Goal: Task Accomplishment & Management: Manage account settings

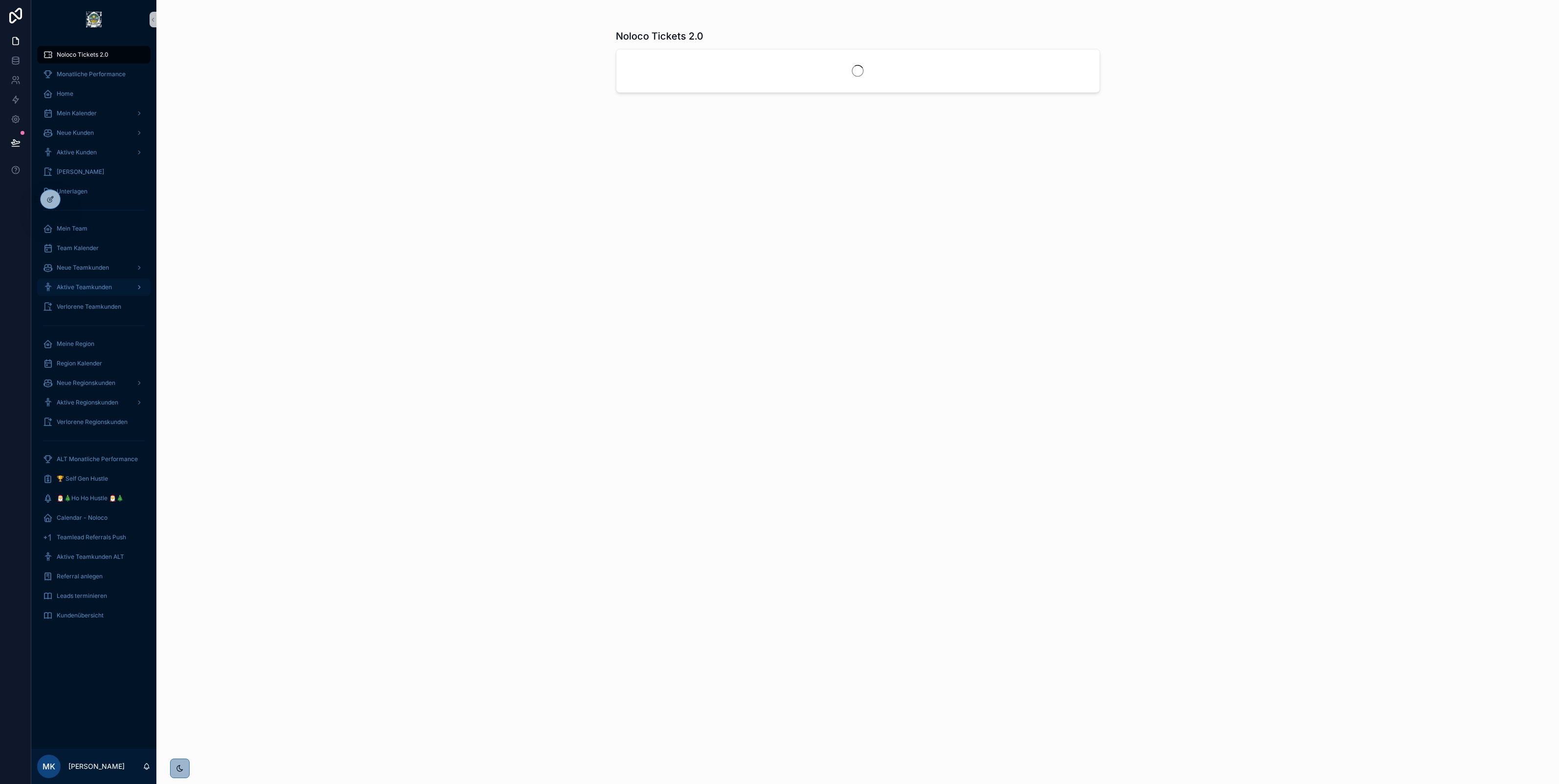
click at [96, 285] on span "Aktive Teamkunden" at bounding box center [84, 287] width 55 height 8
click at [74, 201] on icon at bounding box center [72, 199] width 8 height 8
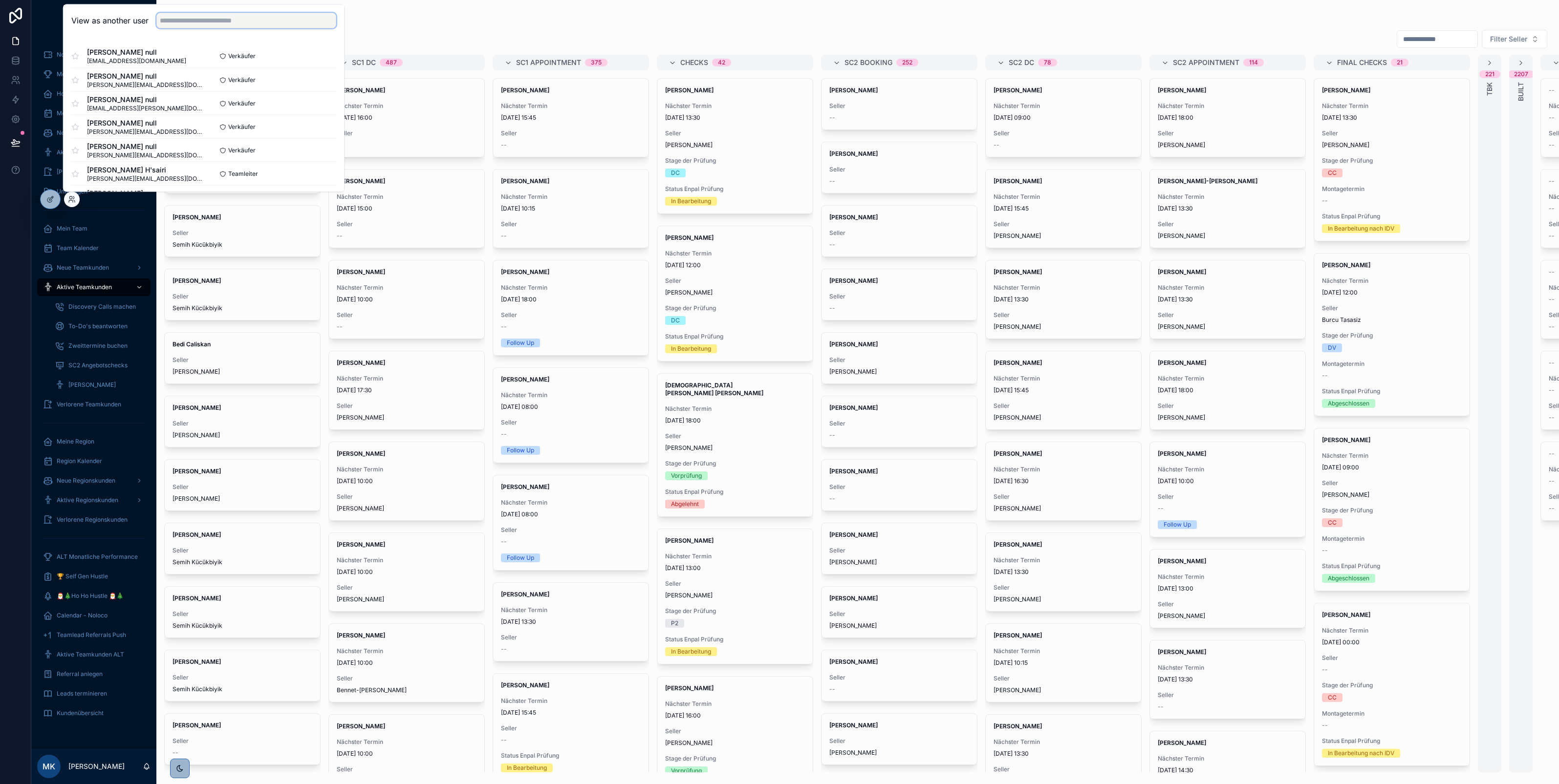
click at [176, 19] on input "text" at bounding box center [246, 20] width 180 height 16
type input "****"
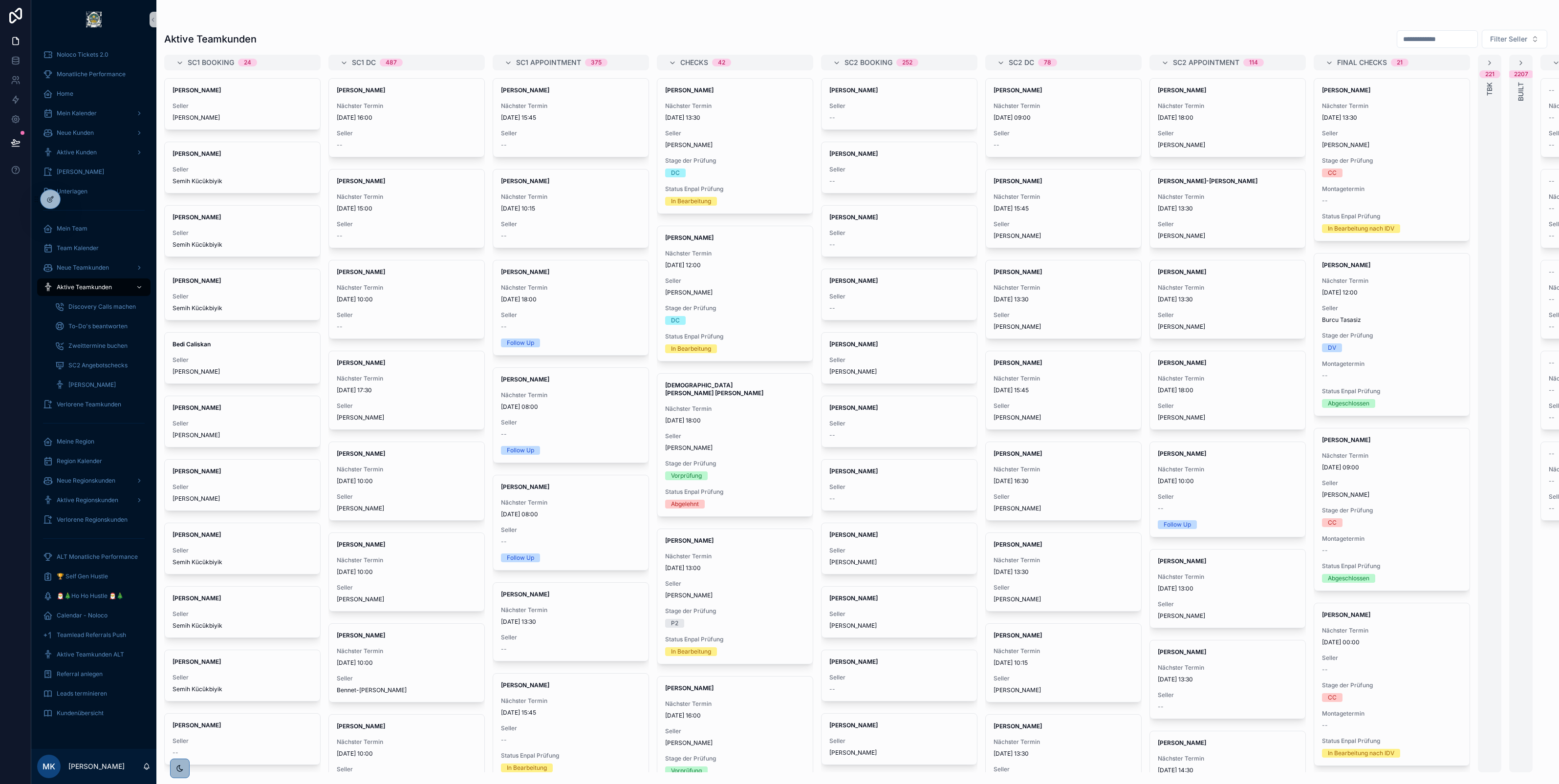
click at [354, 18] on div "scrollable content" at bounding box center [857, 19] width 1387 height 8
click at [69, 197] on icon at bounding box center [70, 198] width 3 height 3
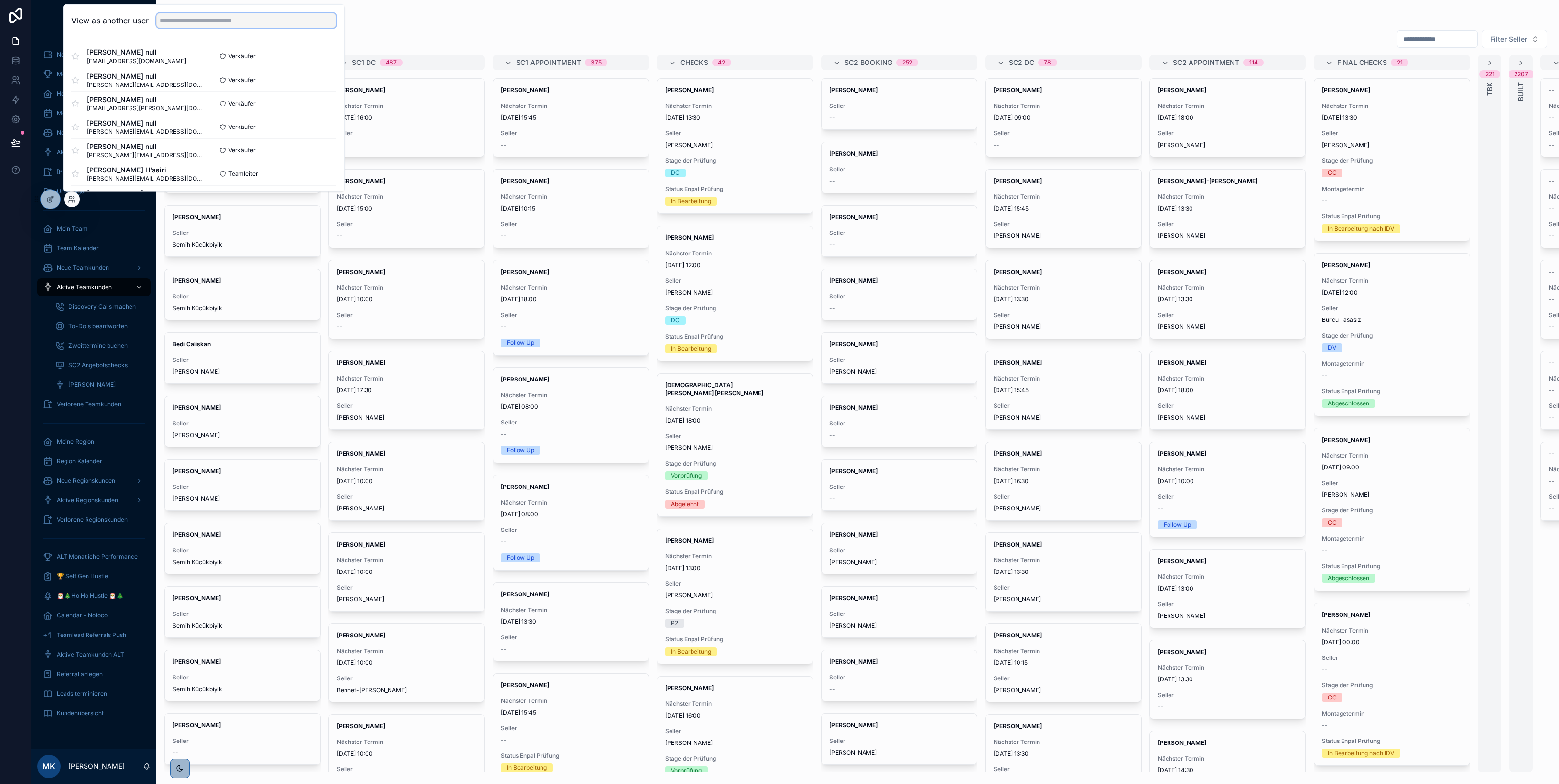
click at [208, 26] on input "text" at bounding box center [246, 20] width 180 height 16
type input "****"
click at [148, 72] on span "Test Vertriebler null" at bounding box center [136, 76] width 99 height 10
click at [314, 76] on button "Select" at bounding box center [324, 80] width 25 height 14
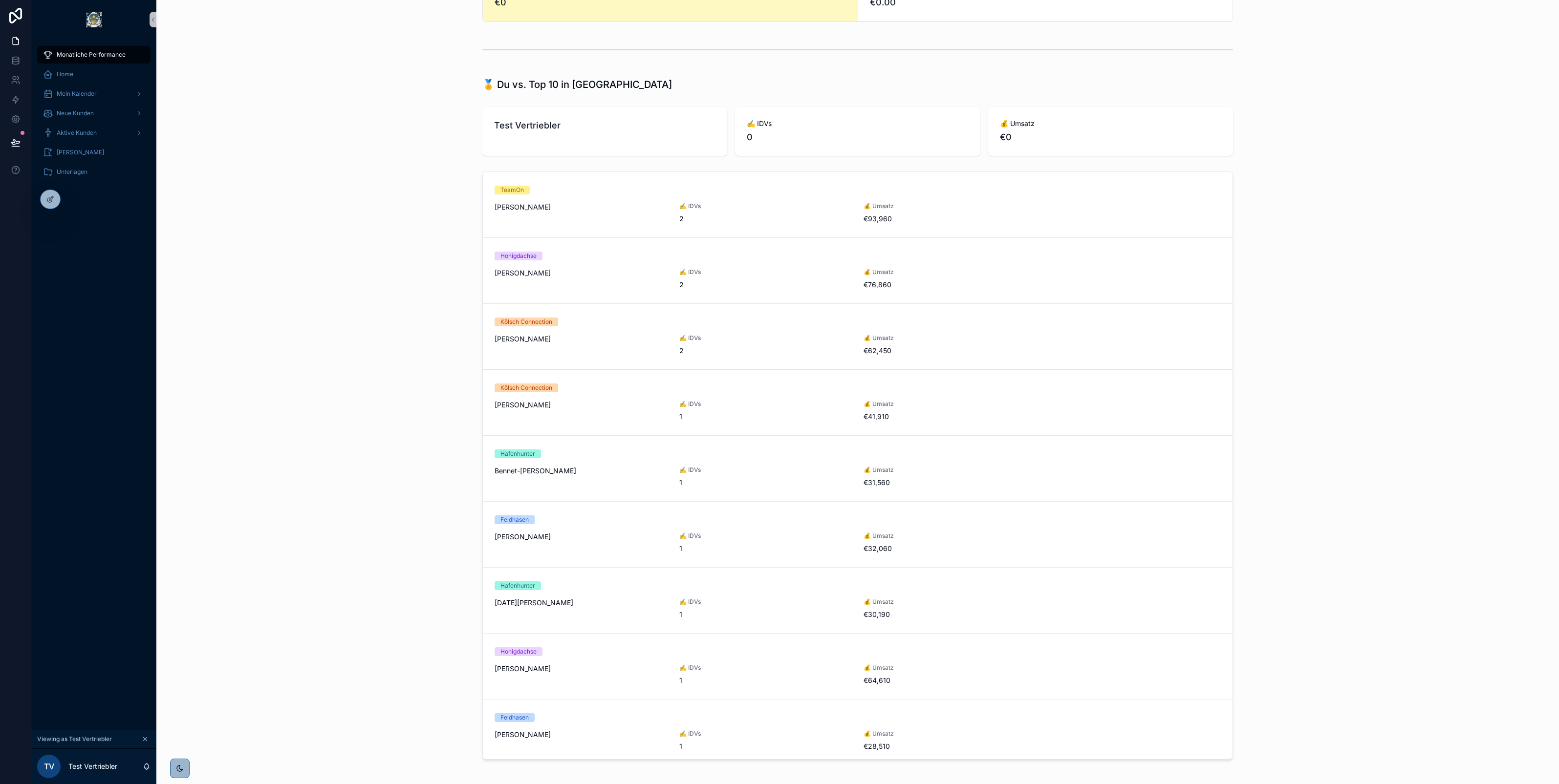
scroll to position [388, 0]
click at [98, 133] on div "Aktive Kunden" at bounding box center [94, 133] width 102 height 16
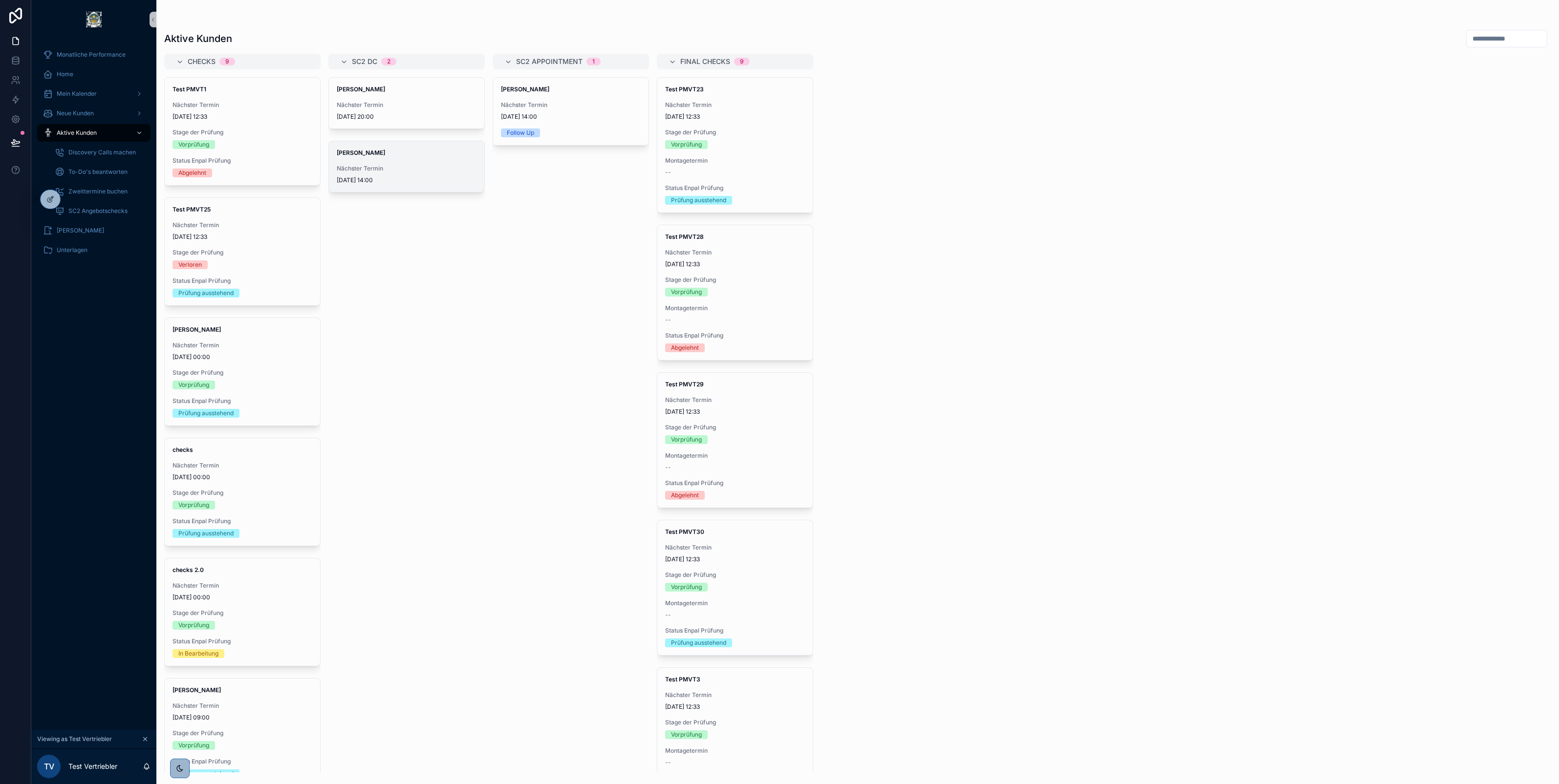
click at [388, 175] on div "Nächster Termin [DATE] 14:00" at bounding box center [407, 174] width 139 height 19
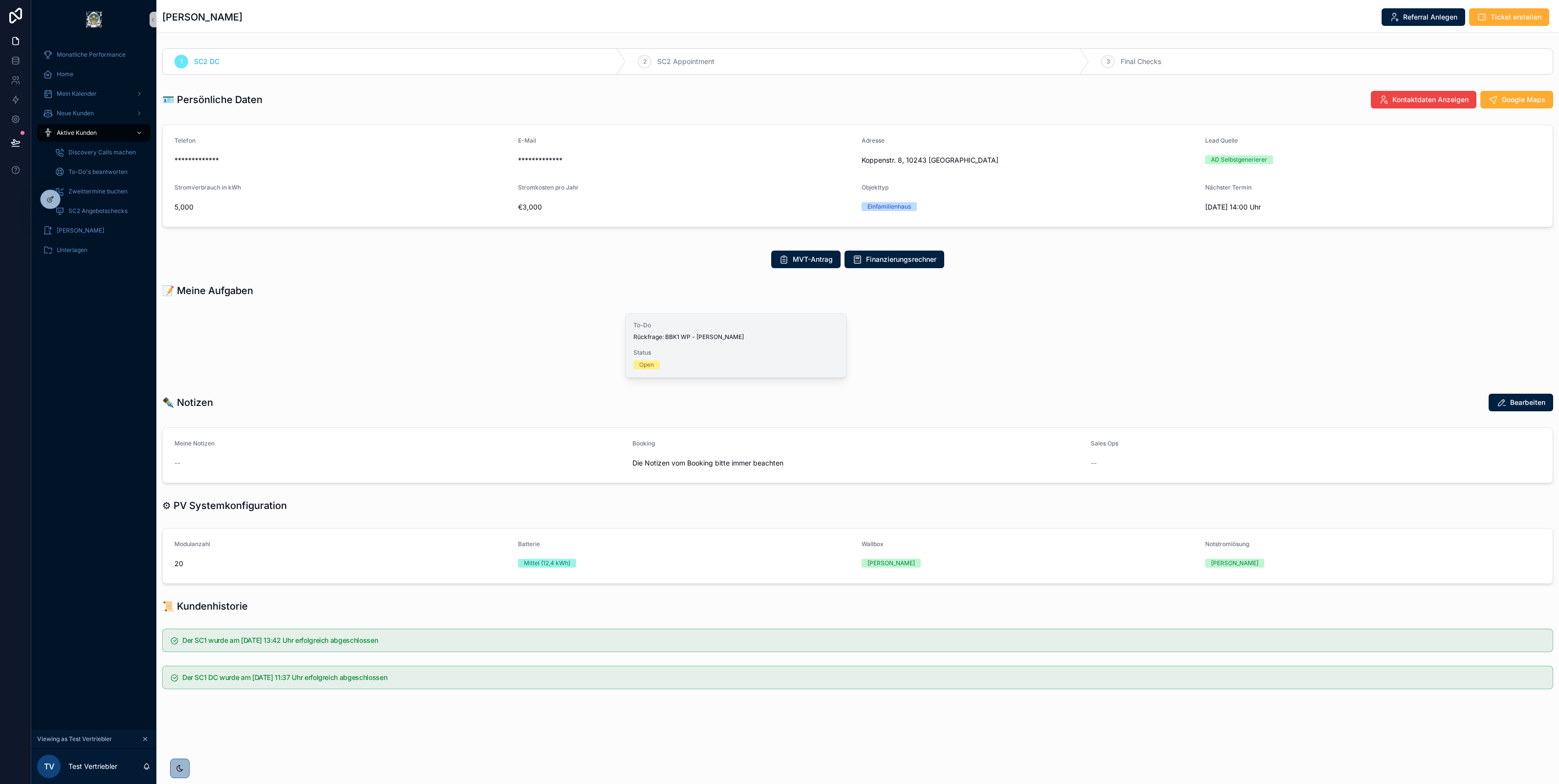
click at [733, 348] on div "To-Do Rückfrage: BBK1 WP - [PERSON_NAME] Status Open" at bounding box center [735, 345] width 221 height 63
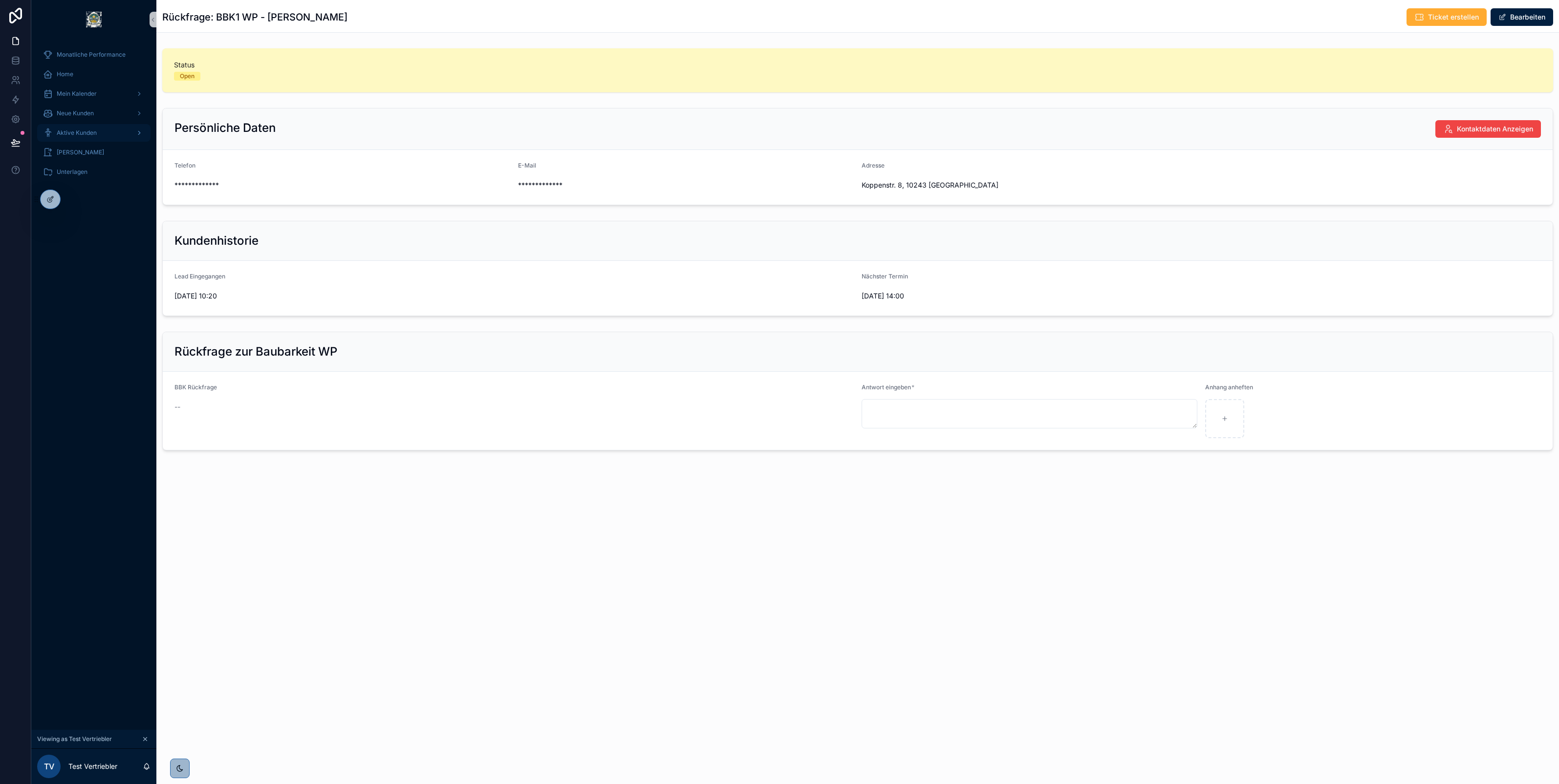
click at [89, 133] on span "Aktive Kunden" at bounding box center [77, 133] width 40 height 8
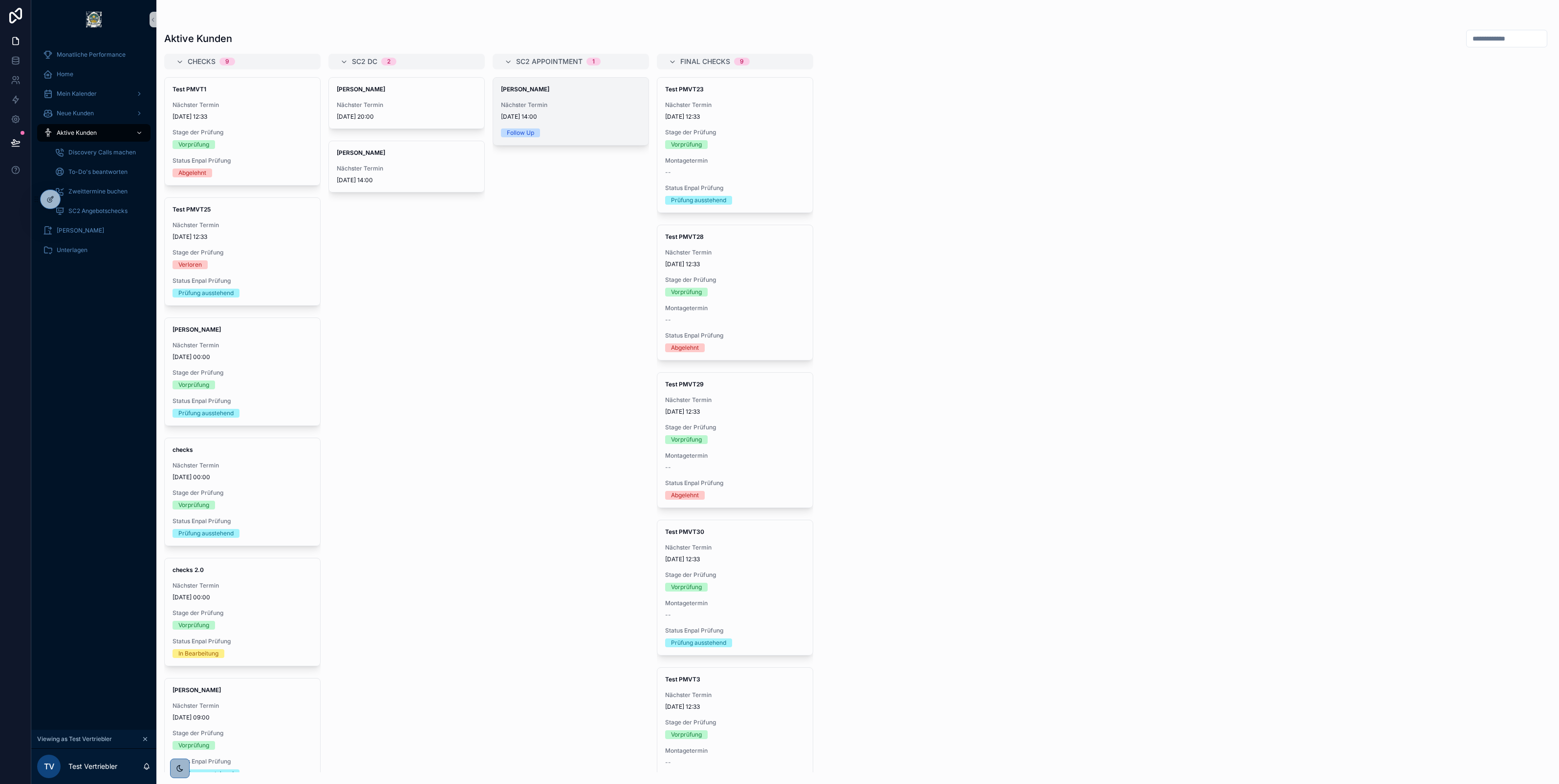
click at [535, 123] on div "[PERSON_NAME] Nächster Termin [DATE] 14:00 Follow Up" at bounding box center [571, 111] width 155 height 67
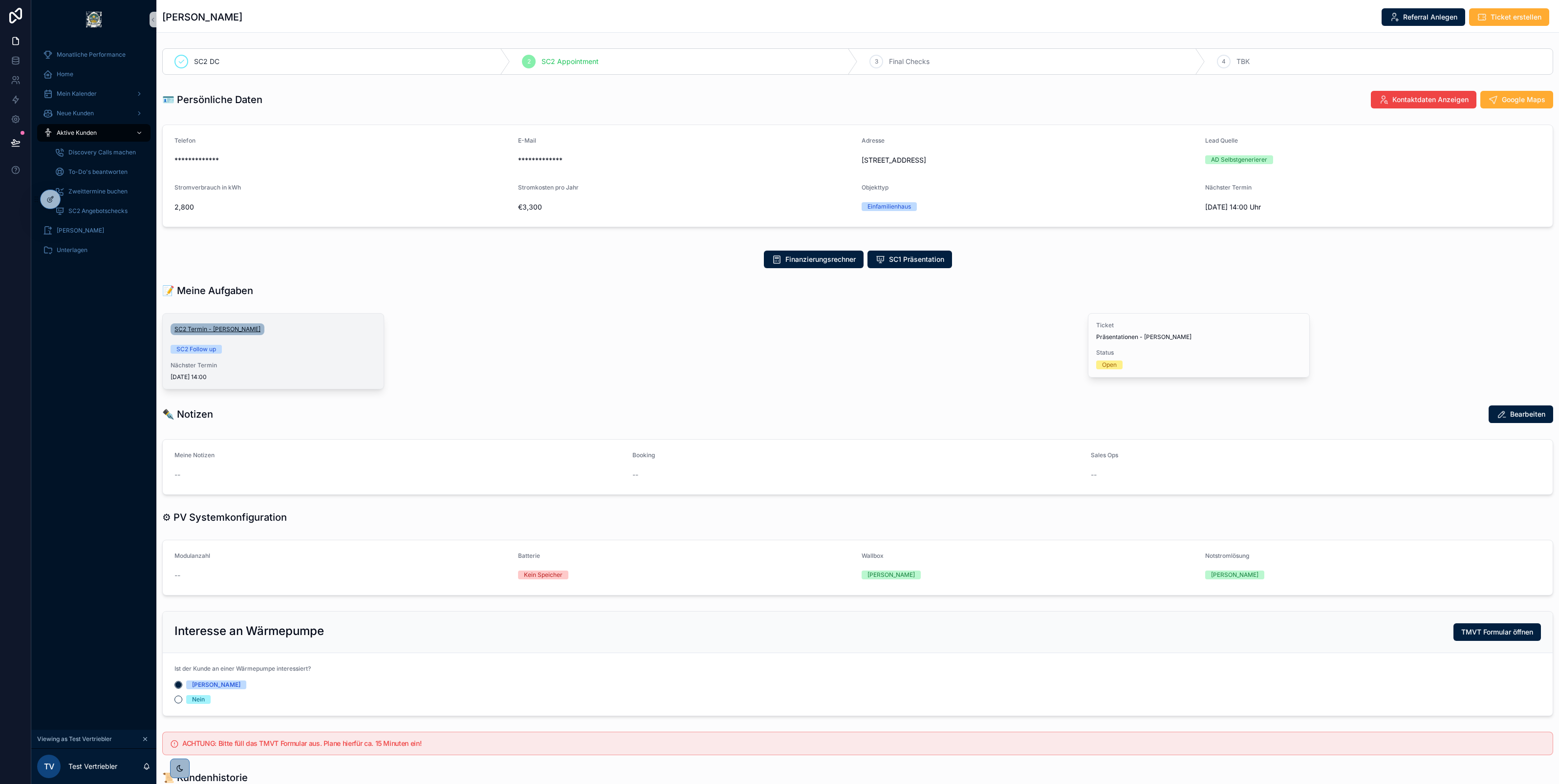
click at [251, 332] on span "SC2 Termin - [PERSON_NAME]" at bounding box center [217, 329] width 86 height 8
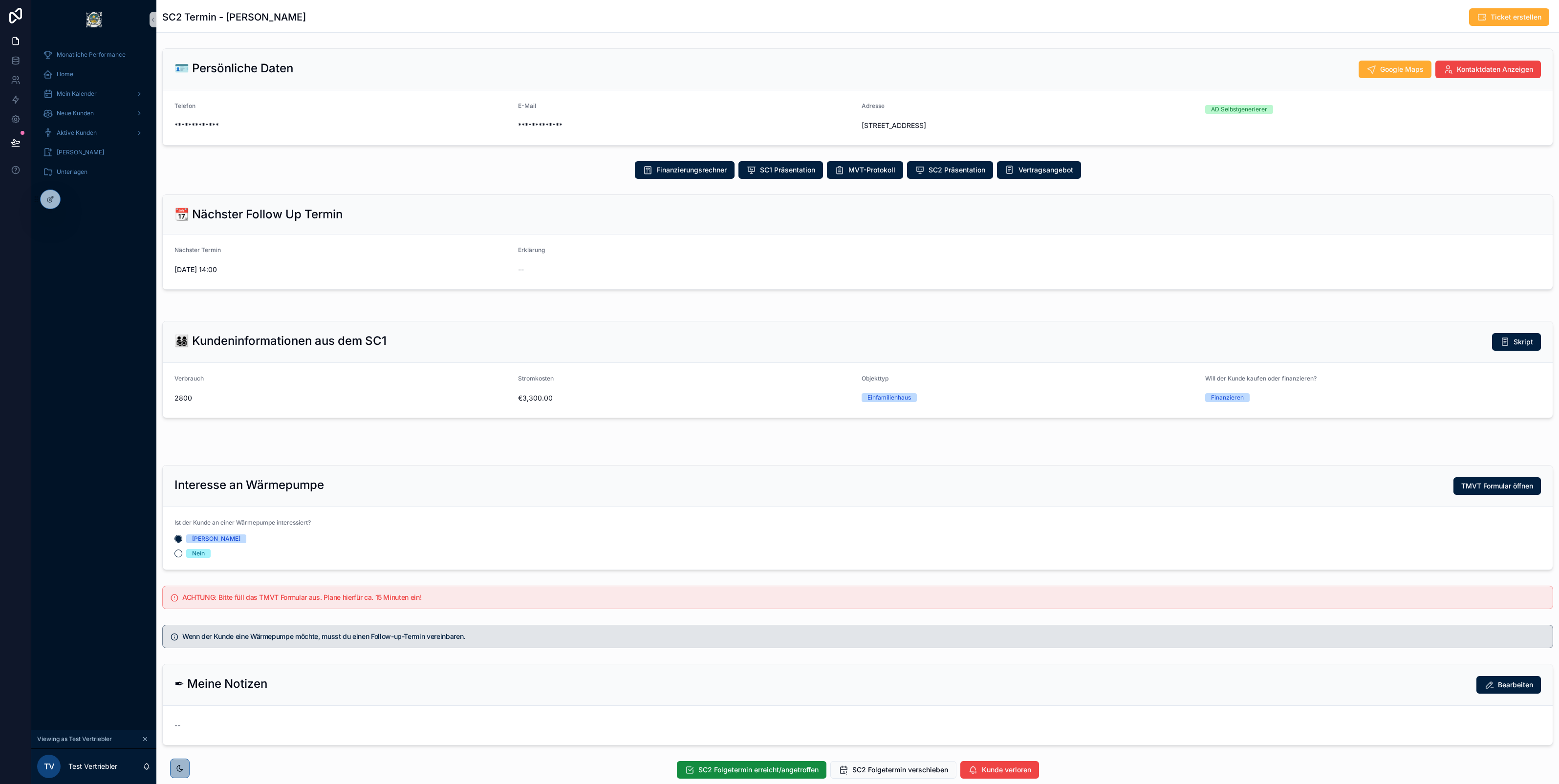
scroll to position [63, 0]
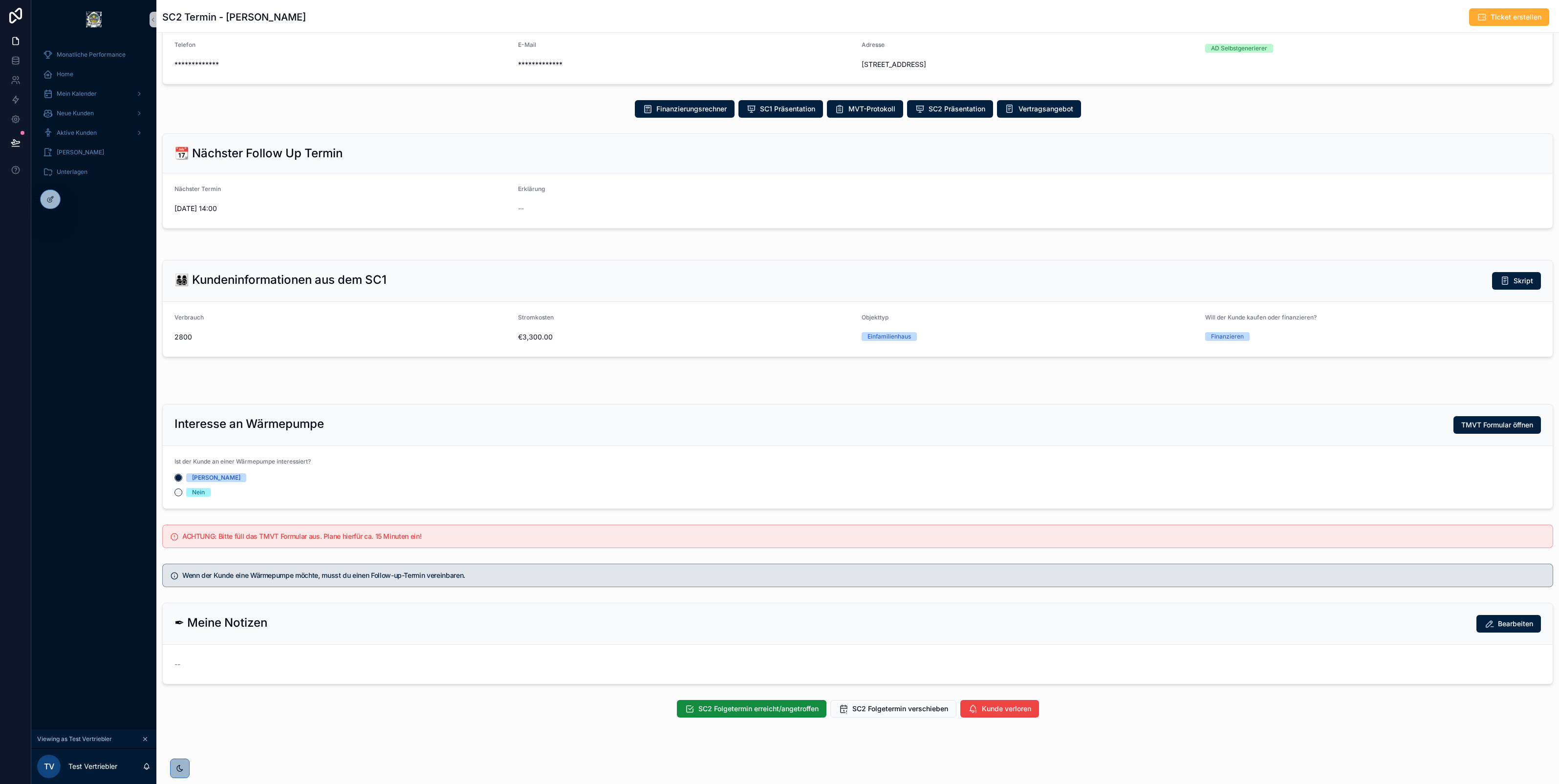
click at [550, 242] on div "scrollable content" at bounding box center [858, 244] width 1403 height 8
click at [54, 204] on div at bounding box center [50, 200] width 19 height 19
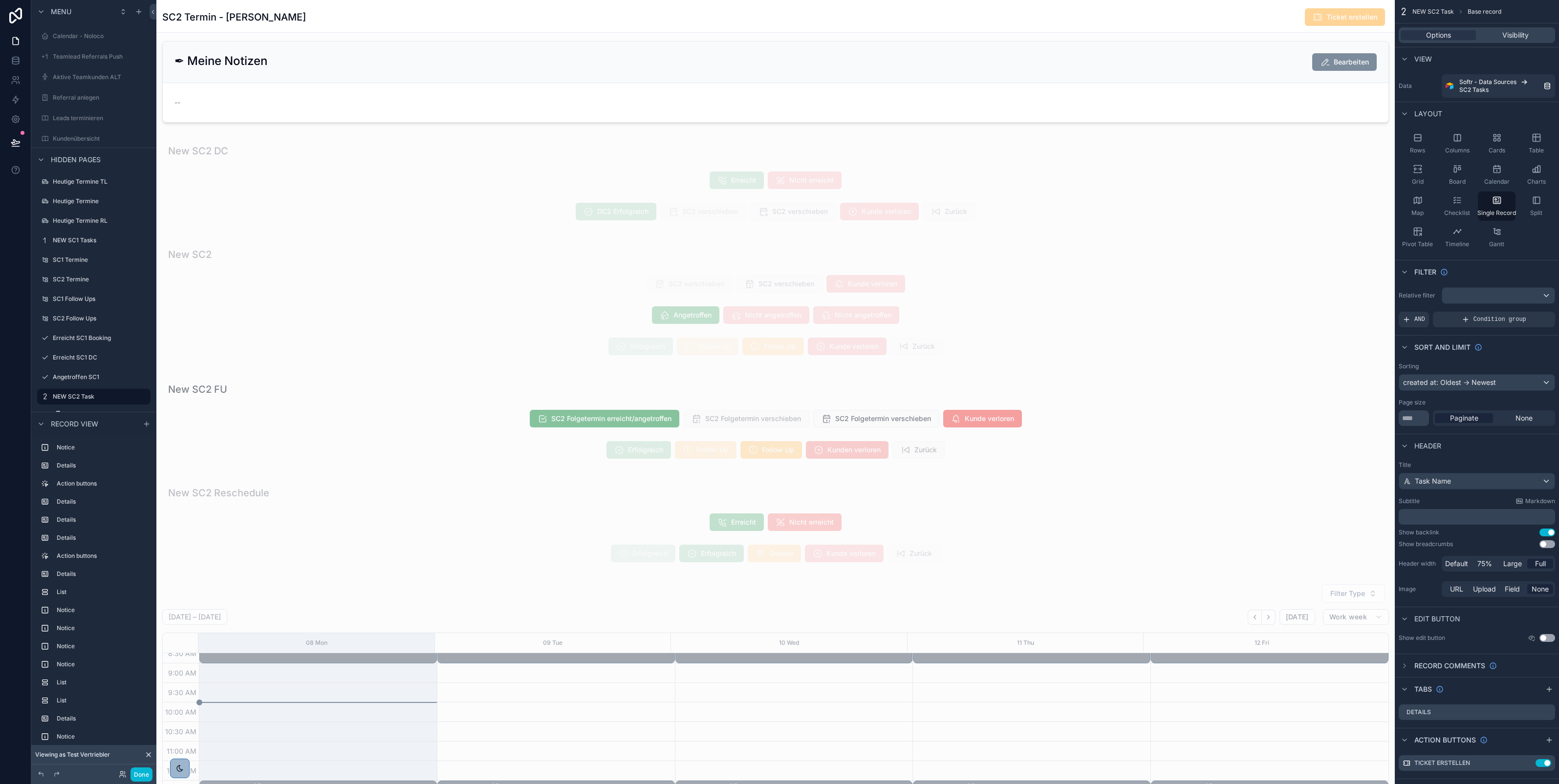
scroll to position [1378, 0]
click at [383, 326] on div "scrollable content" at bounding box center [775, 300] width 1239 height 127
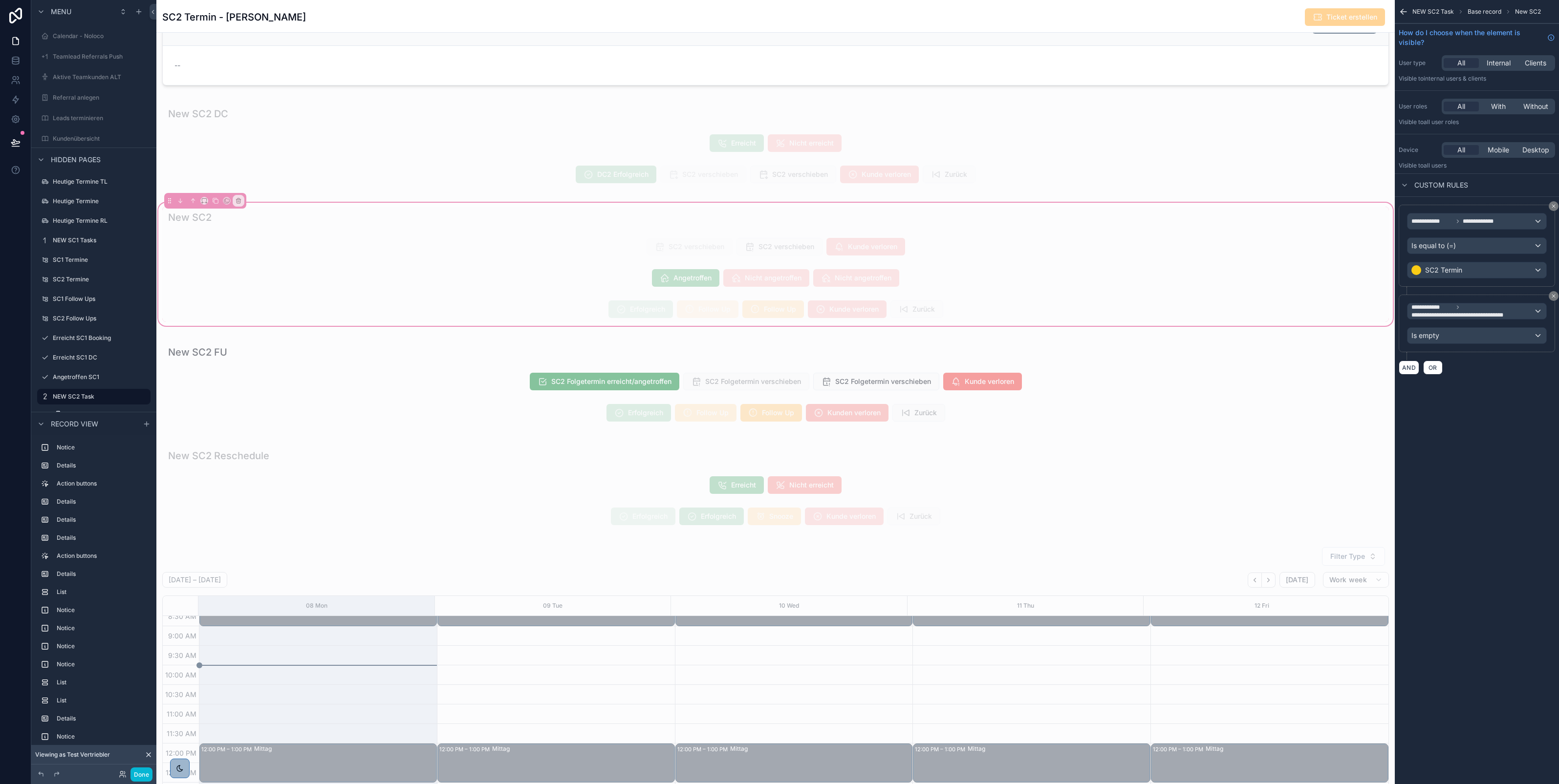
scroll to position [1414, 0]
click at [566, 289] on div "scrollable content" at bounding box center [775, 277] width 1227 height 25
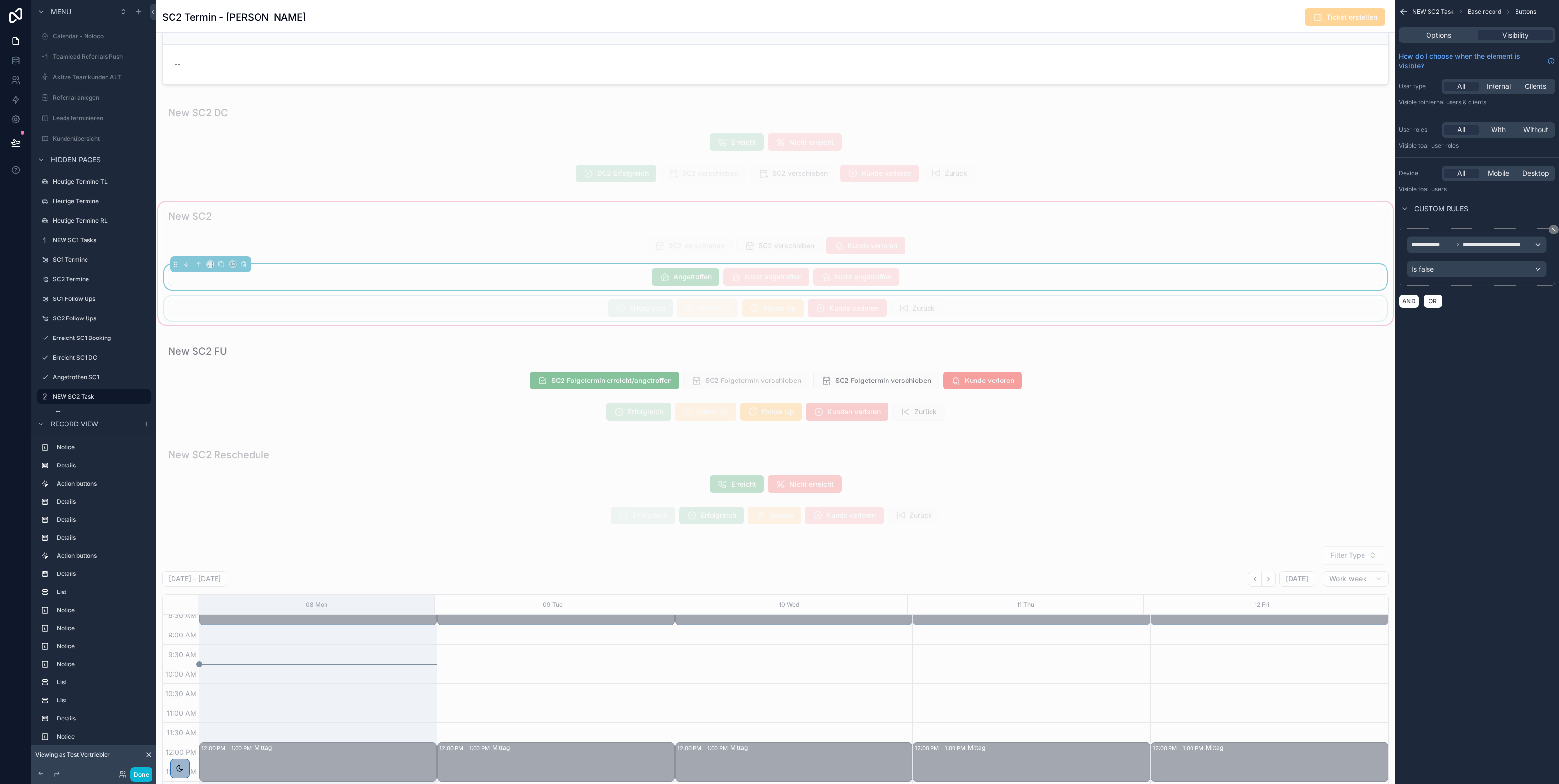
click at [690, 309] on div "scrollable content" at bounding box center [775, 308] width 1227 height 25
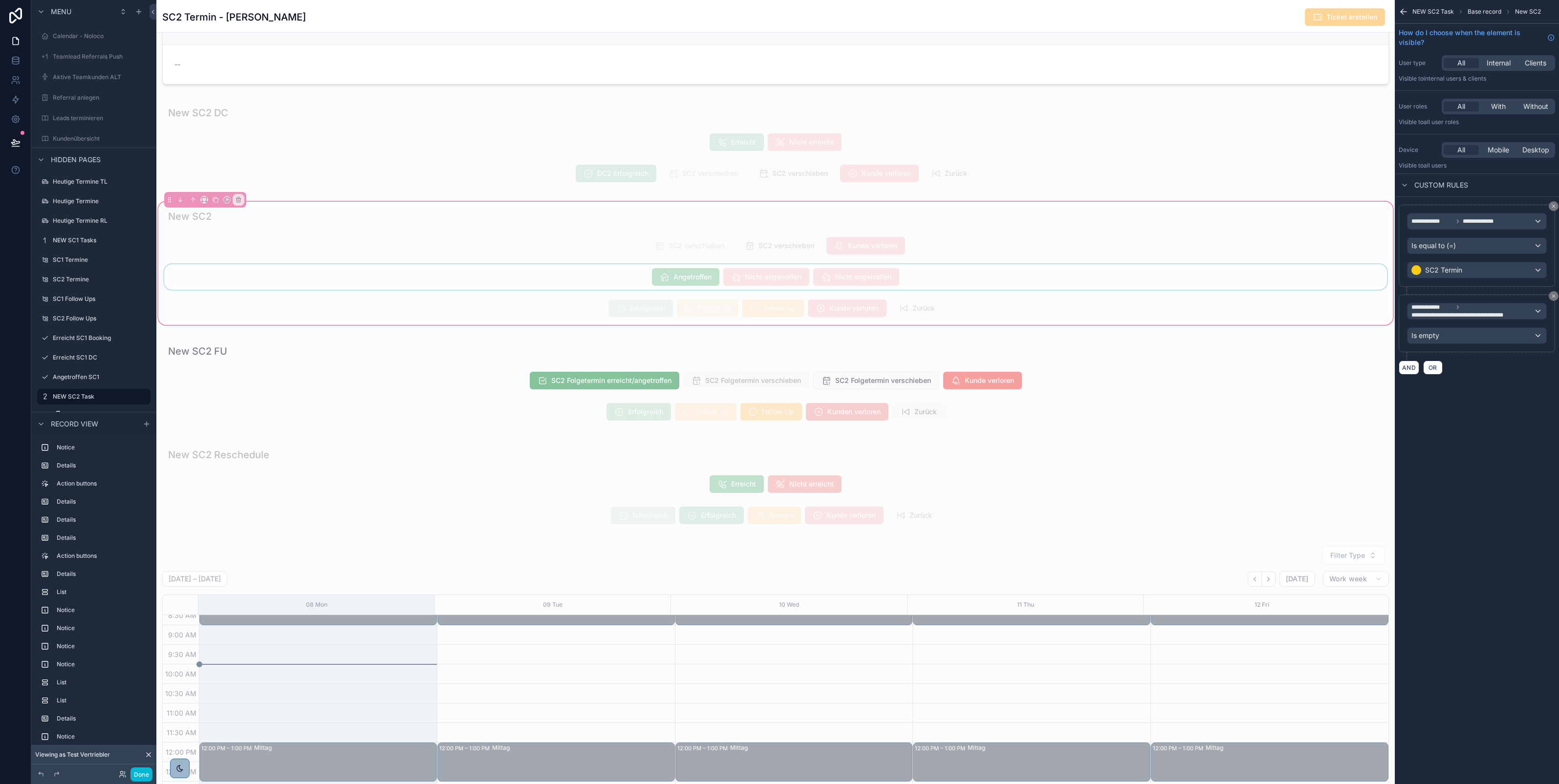
click at [682, 283] on div "scrollable content" at bounding box center [775, 277] width 1227 height 25
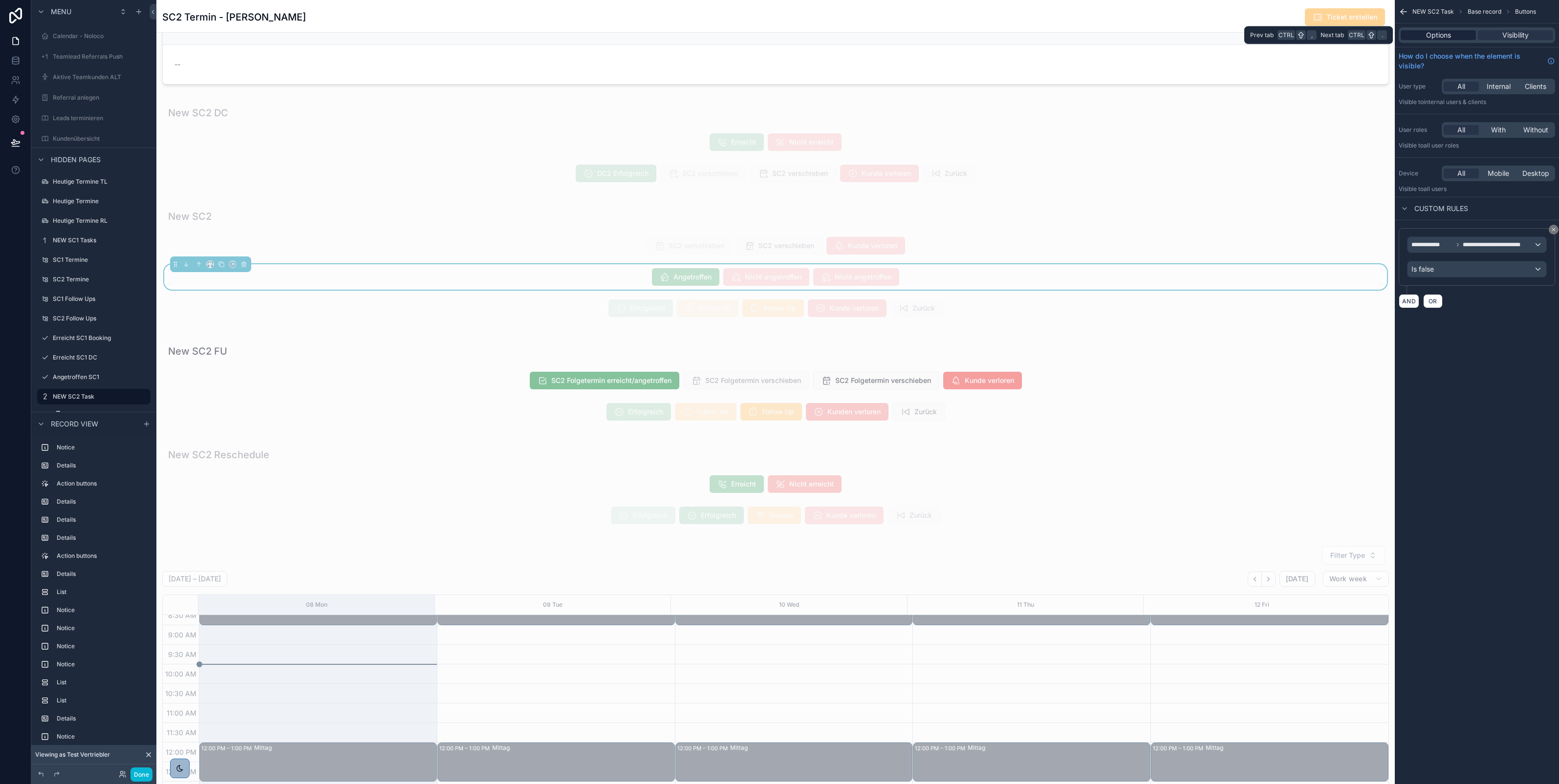
click at [1440, 38] on span "Options" at bounding box center [1438, 35] width 25 height 10
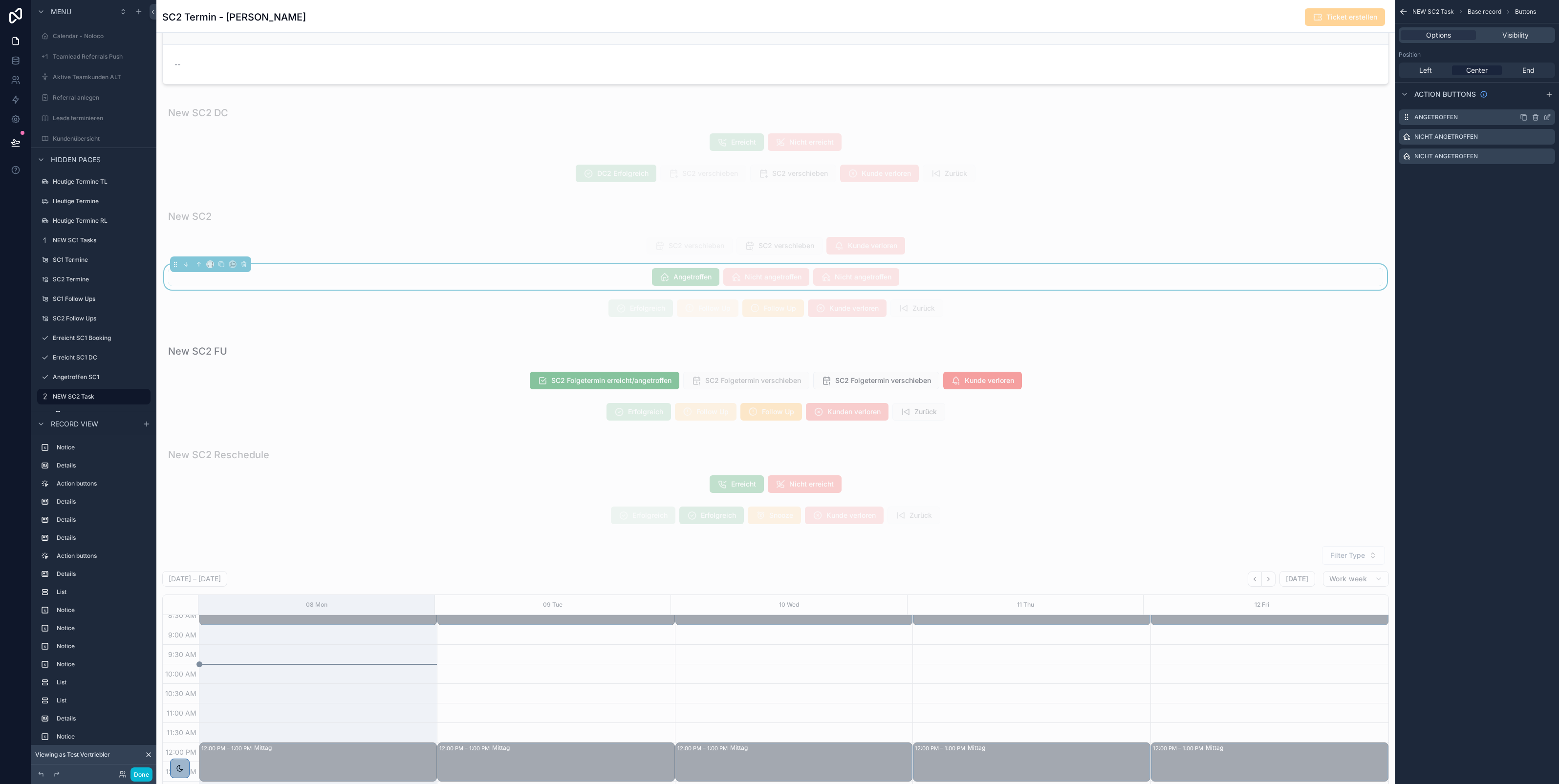
click at [1546, 122] on div "Angetroffen" at bounding box center [1477, 117] width 156 height 16
click at [1548, 117] on icon "scrollable content" at bounding box center [1548, 116] width 4 height 4
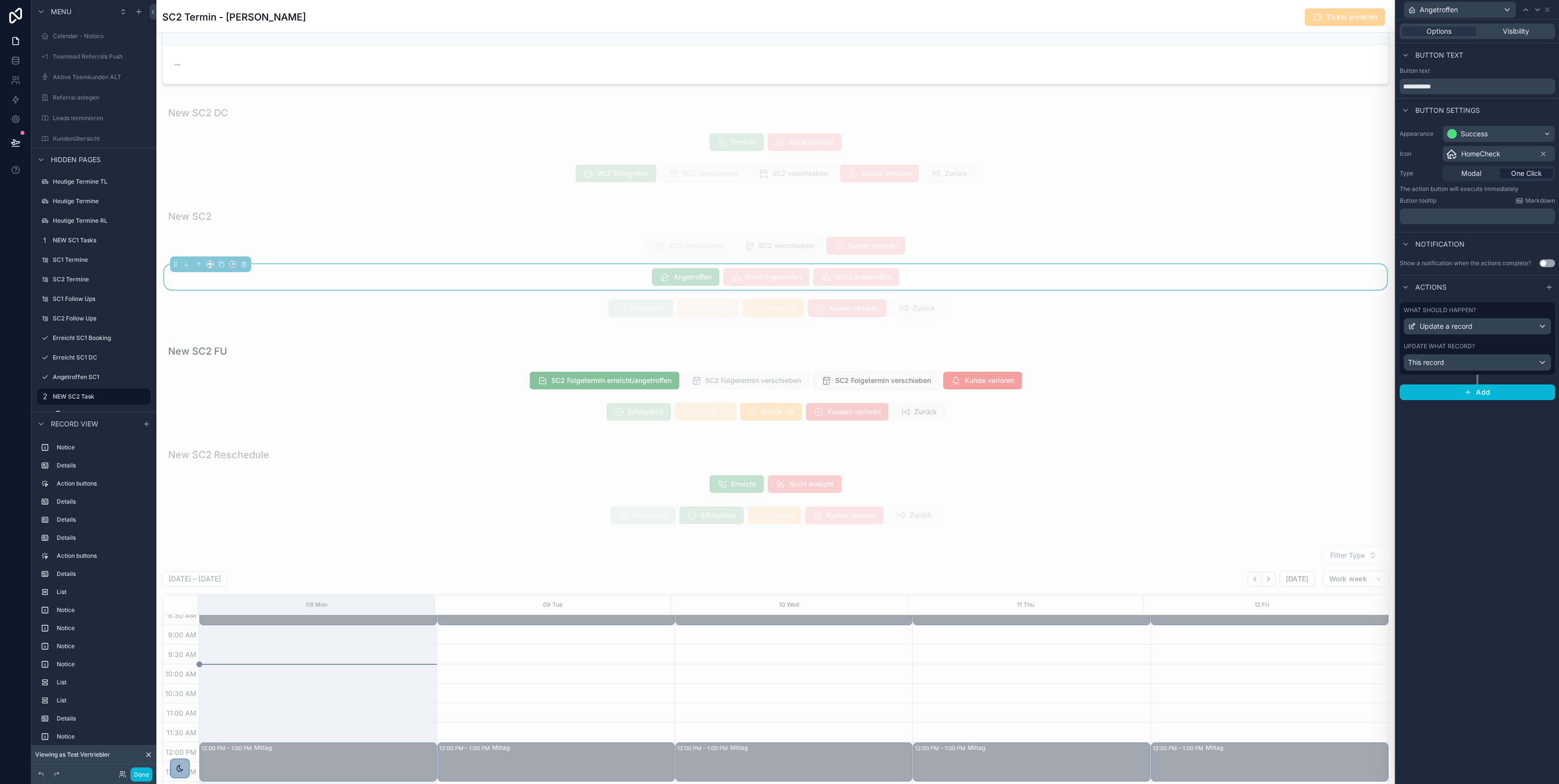
click at [1496, 313] on div "What should happen?" at bounding box center [1477, 310] width 148 height 8
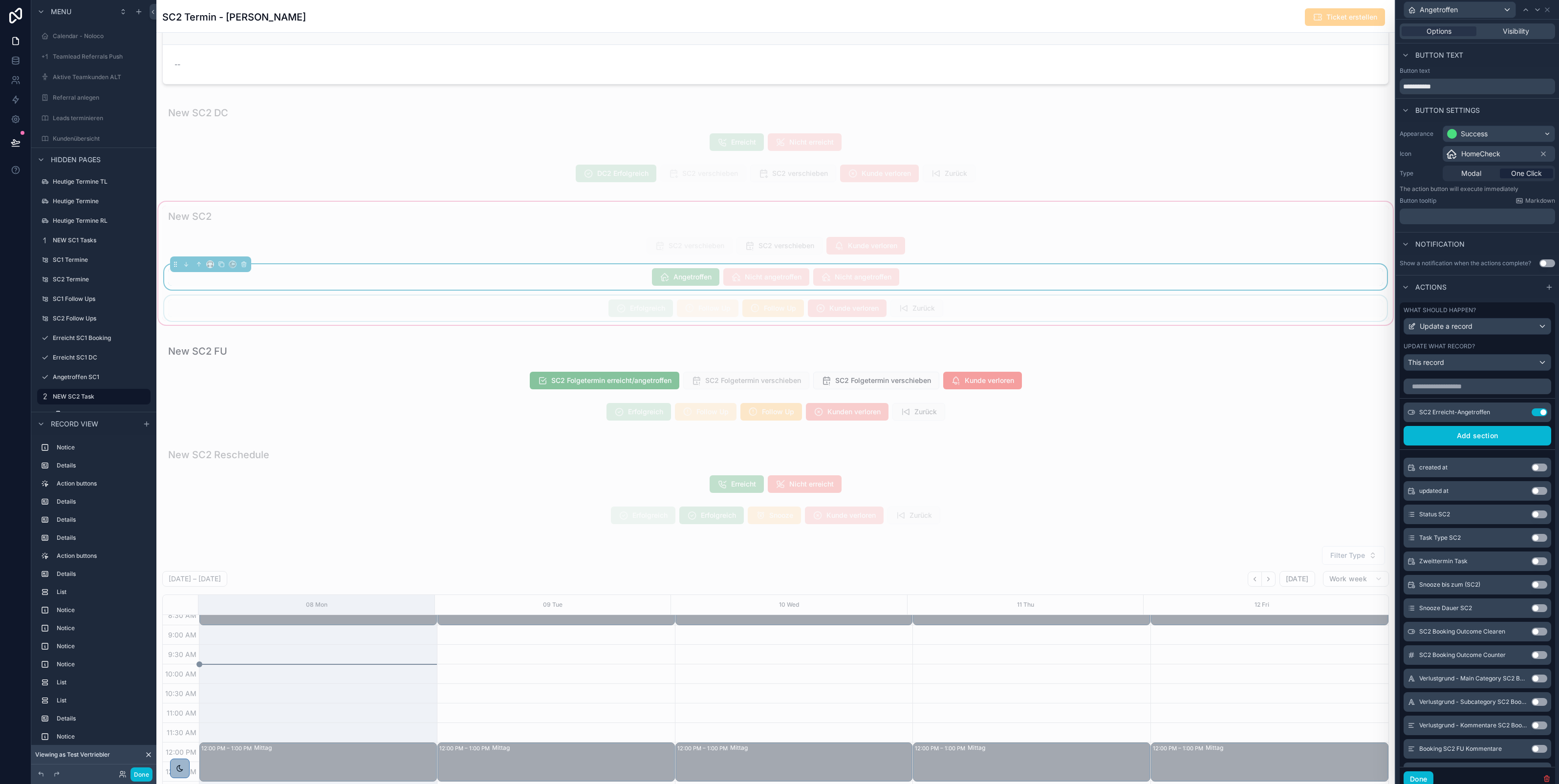
click at [1042, 316] on div "scrollable content" at bounding box center [775, 308] width 1227 height 25
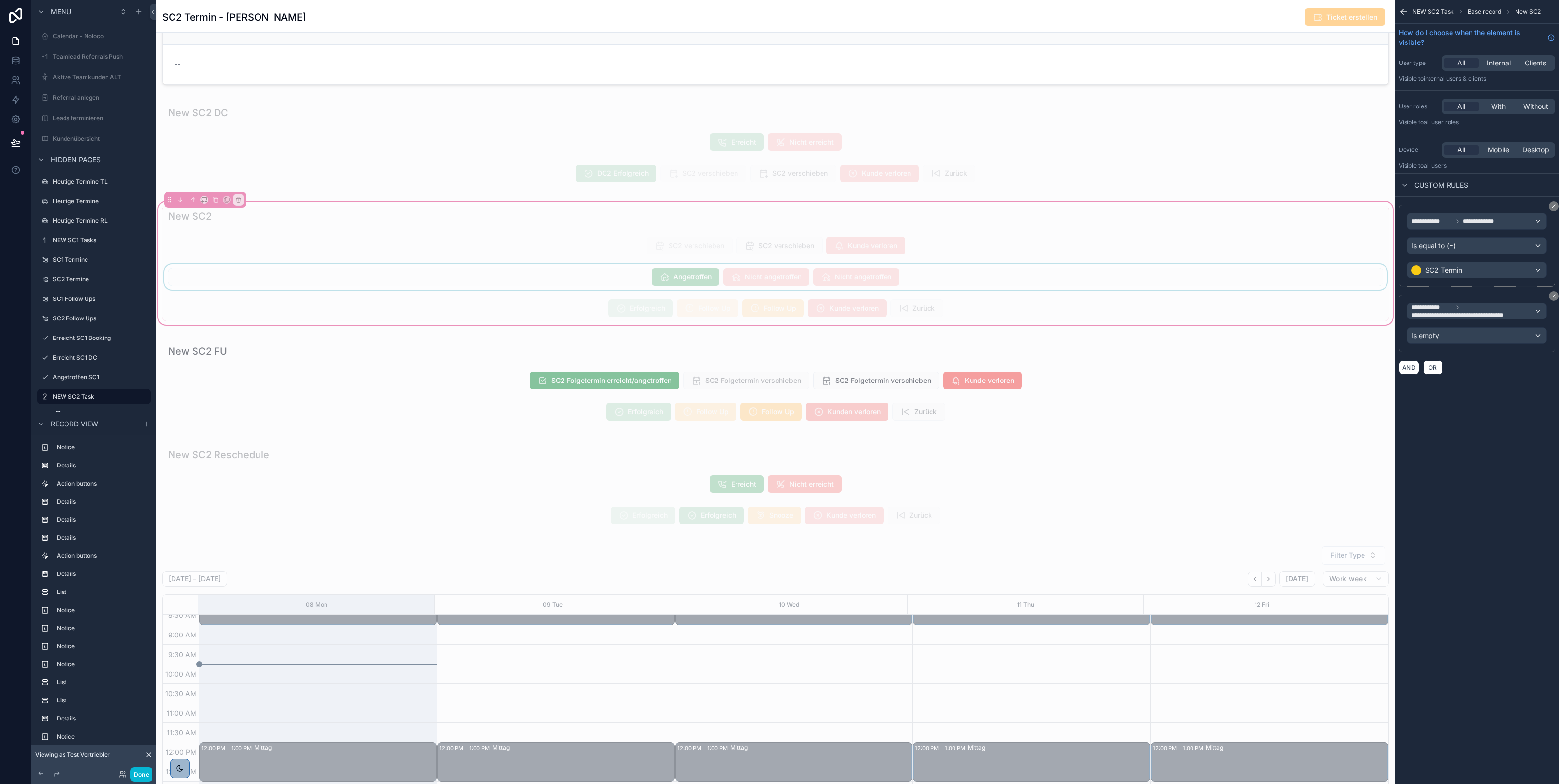
click at [1406, 8] on icon "scrollable content" at bounding box center [1404, 12] width 10 height 10
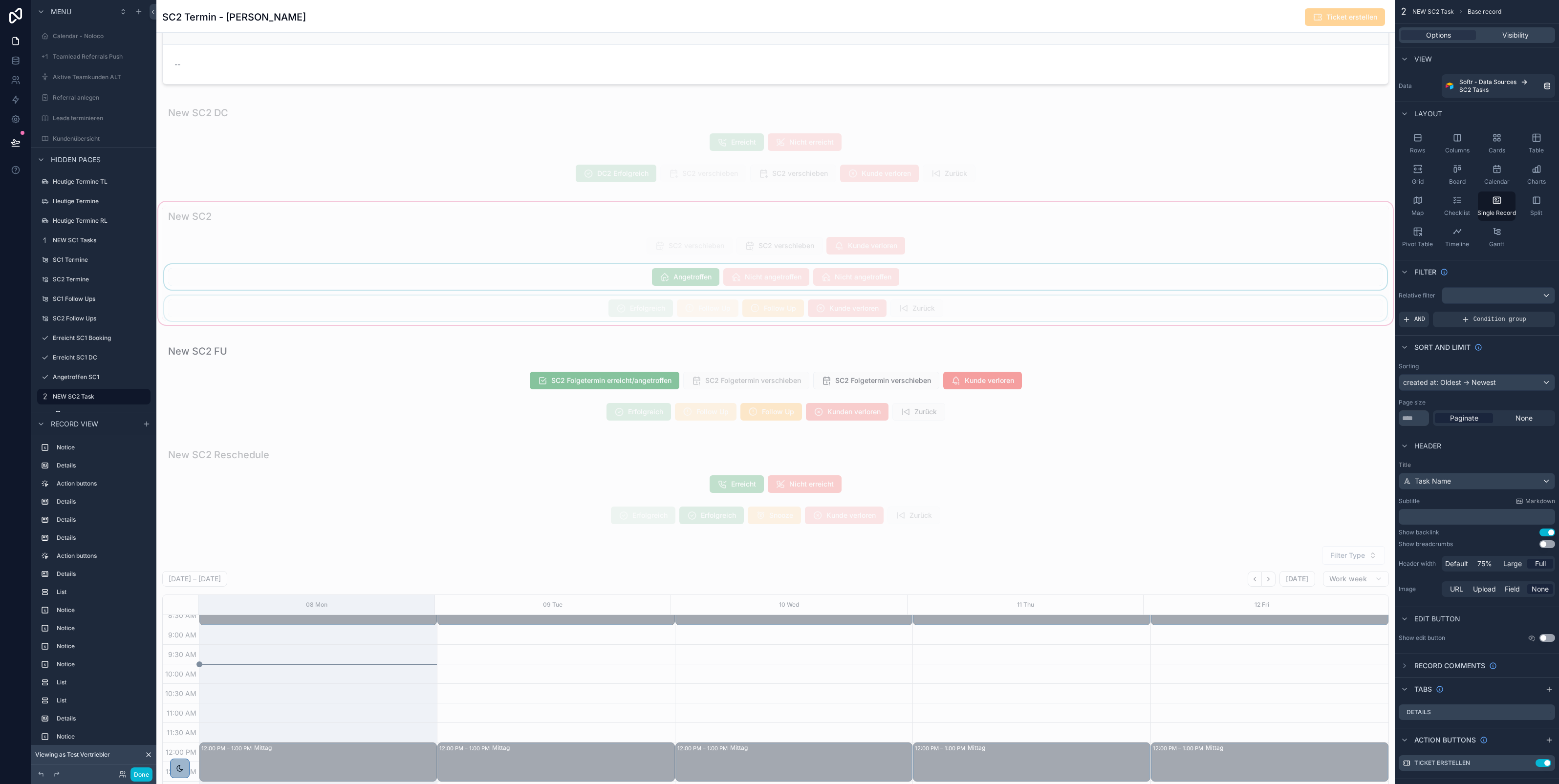
click at [959, 307] on div "scrollable content" at bounding box center [775, 263] width 1239 height 127
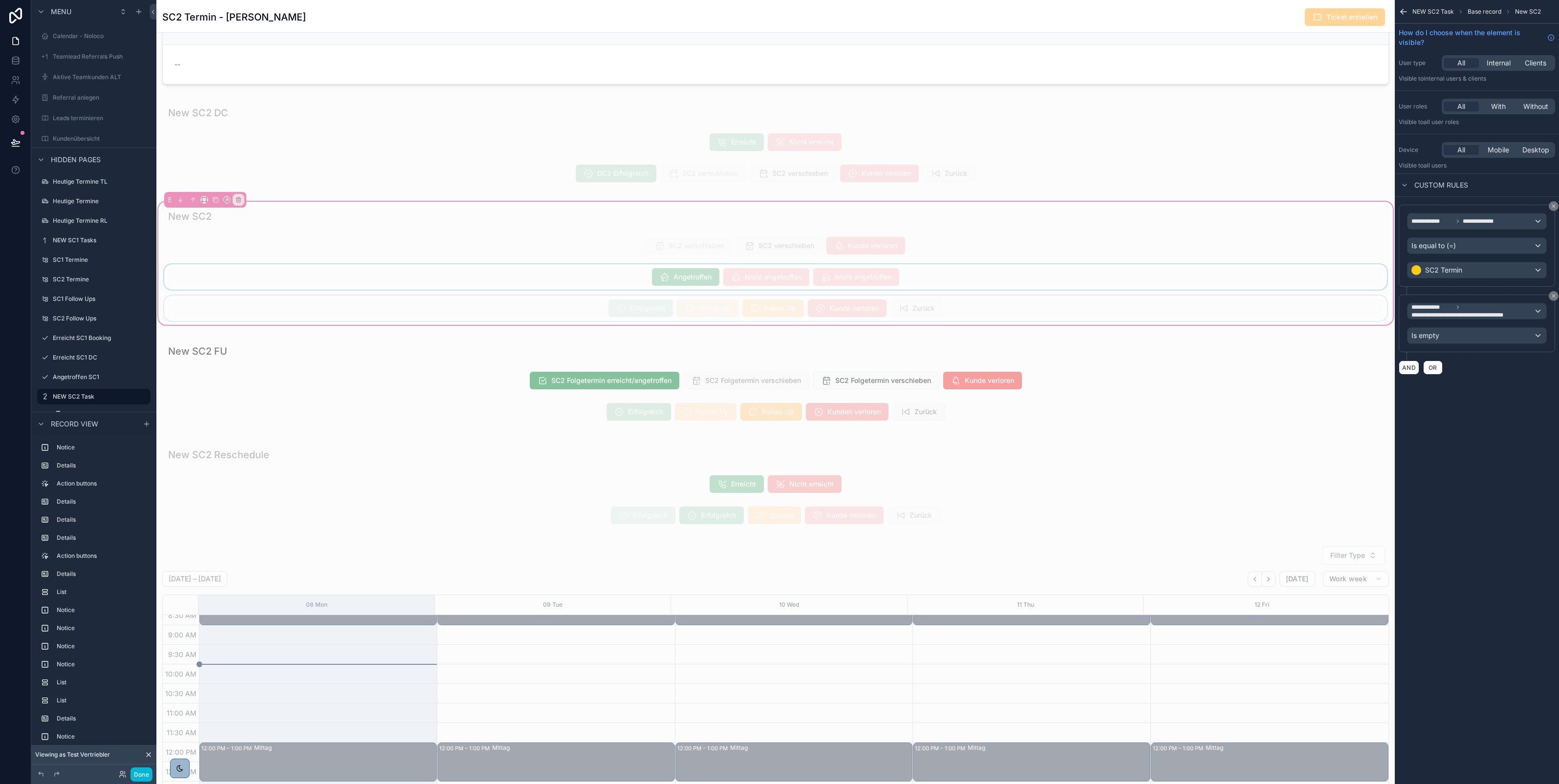
click at [807, 311] on div "scrollable content" at bounding box center [775, 308] width 1227 height 25
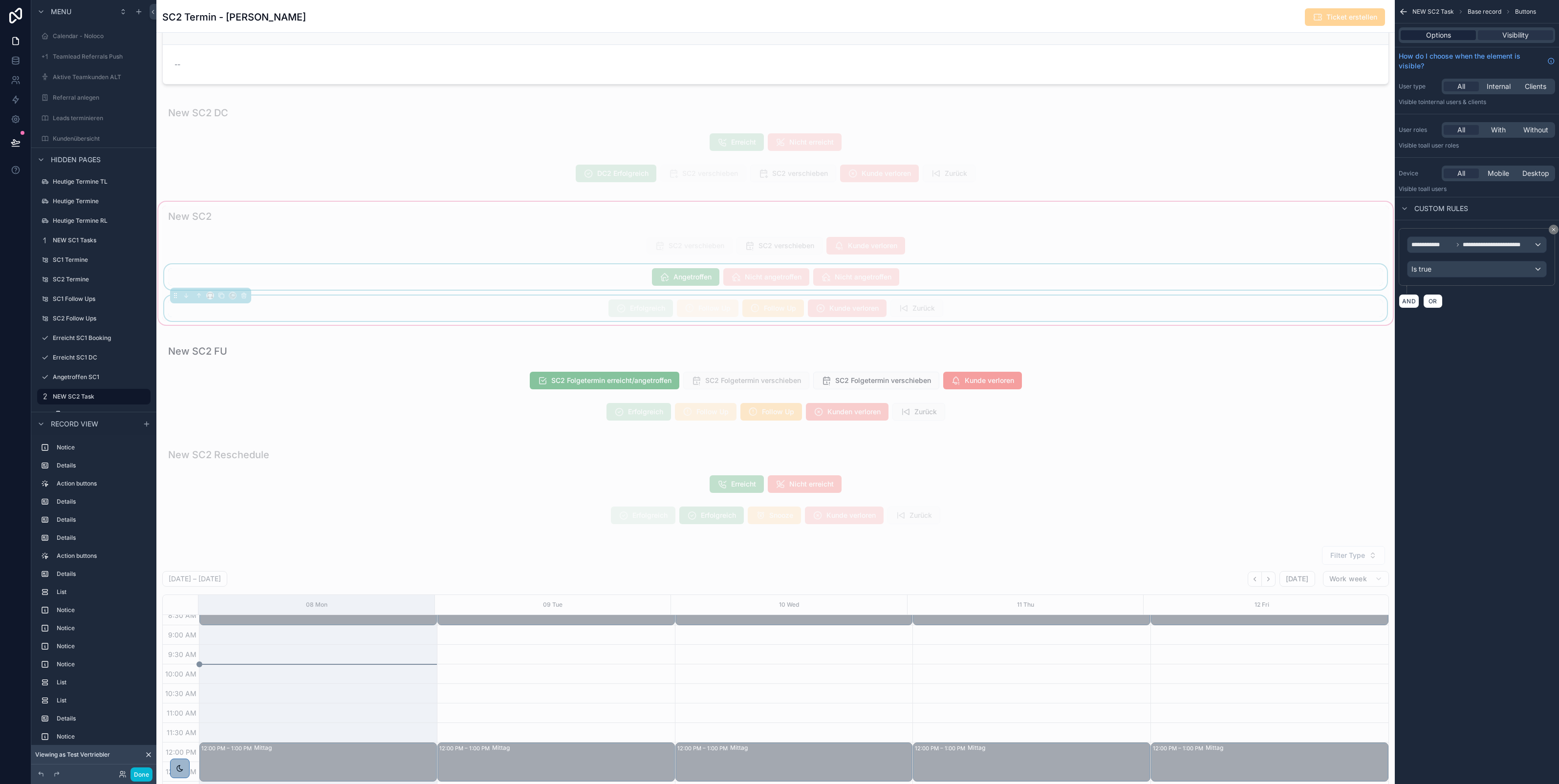
click at [1426, 33] on span "Options" at bounding box center [1438, 35] width 25 height 10
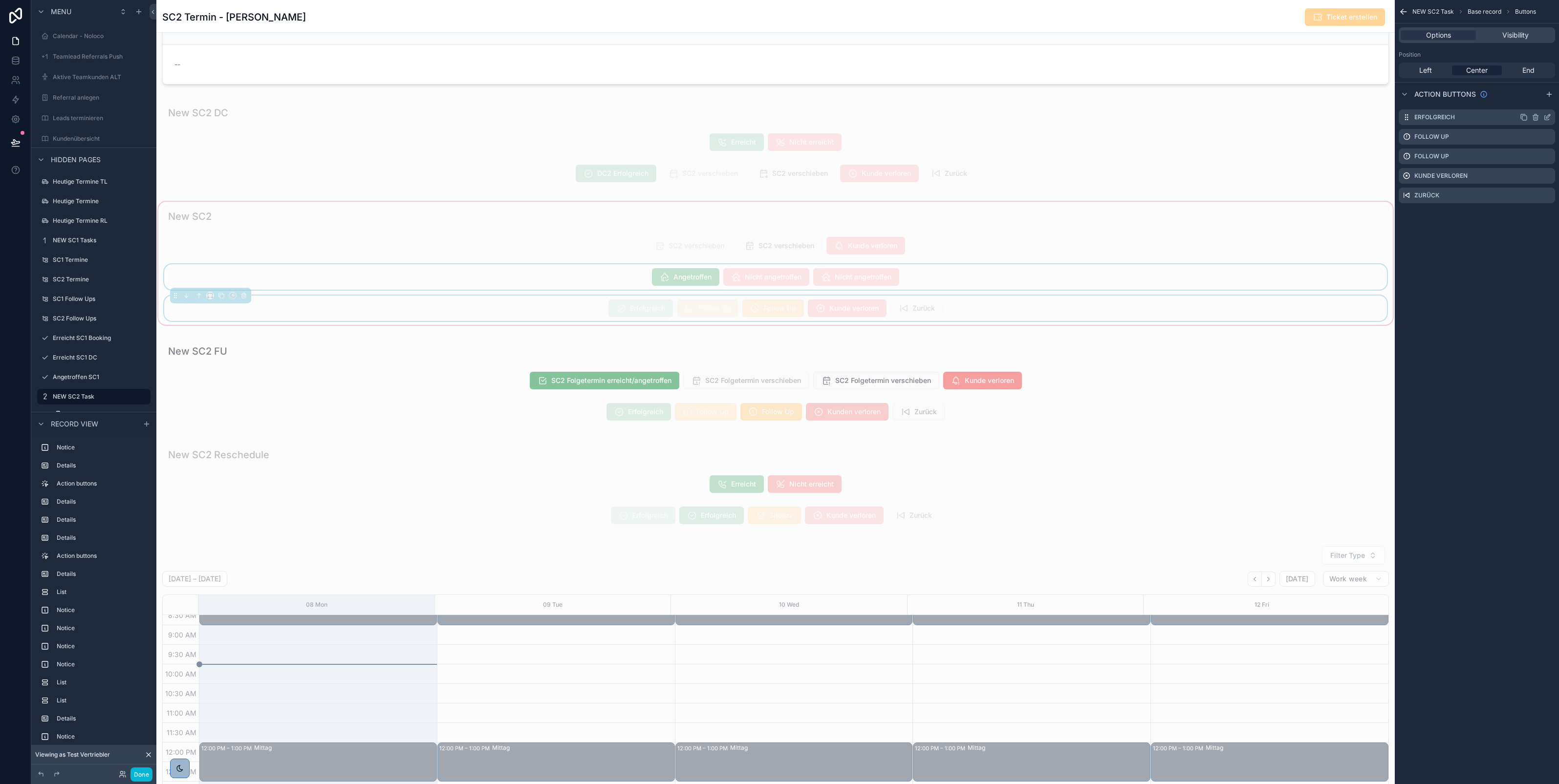
click at [1546, 118] on icon "scrollable content" at bounding box center [1548, 116] width 4 height 4
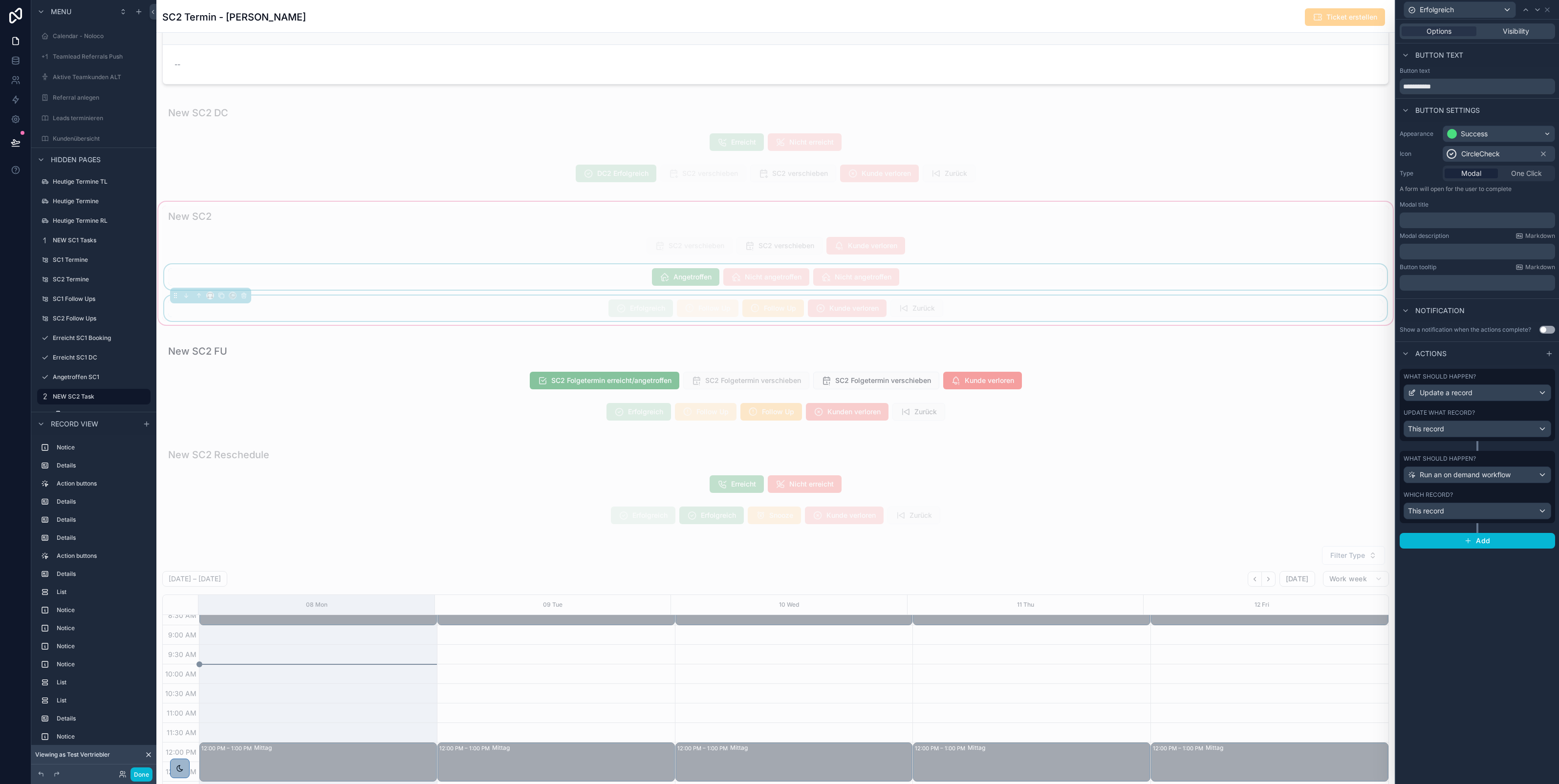
click at [1498, 381] on div "What should happen? Update a record" at bounding box center [1477, 386] width 148 height 28
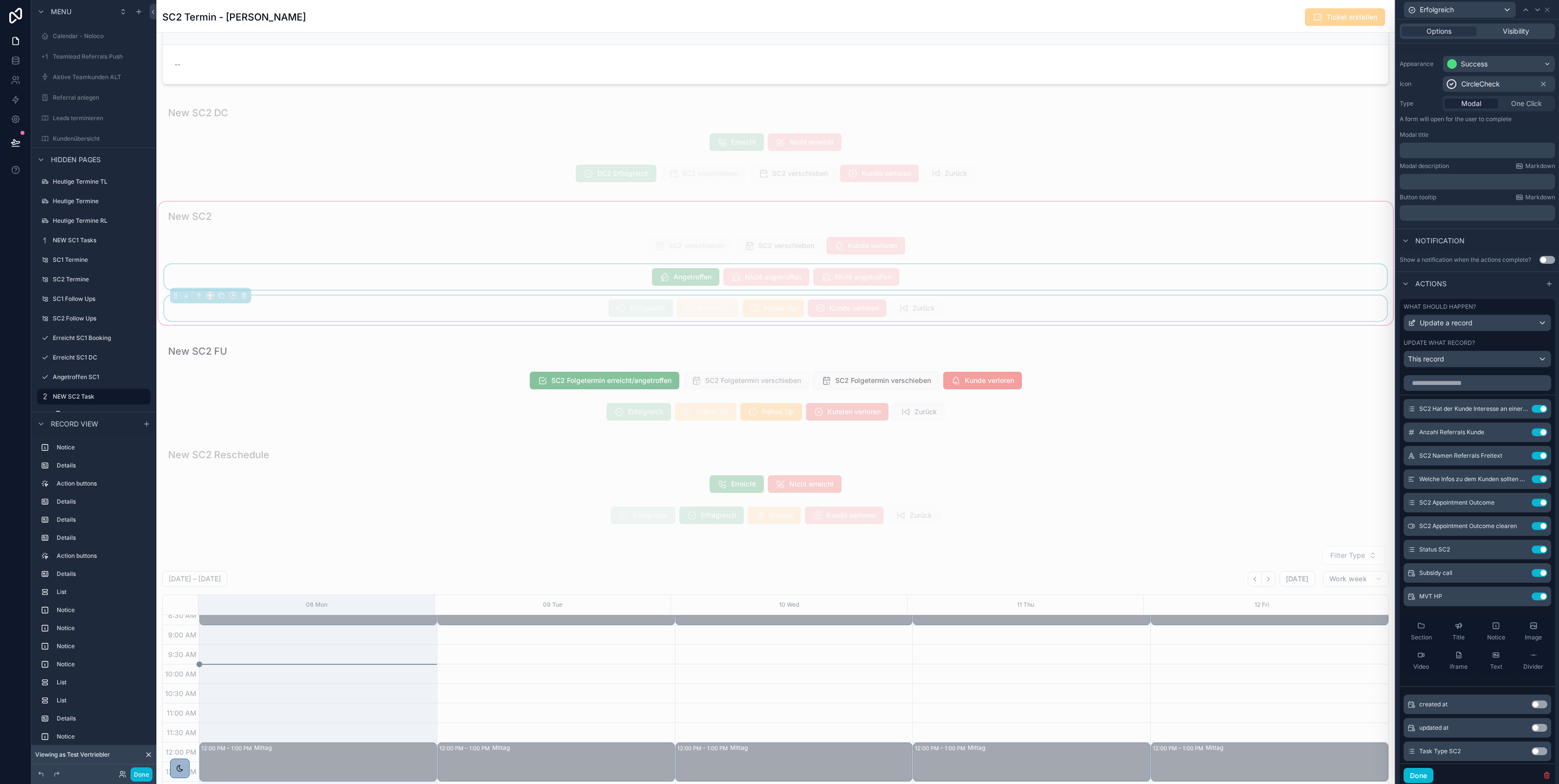
scroll to position [71, 0]
click at [1516, 412] on icon at bounding box center [1519, 408] width 8 height 8
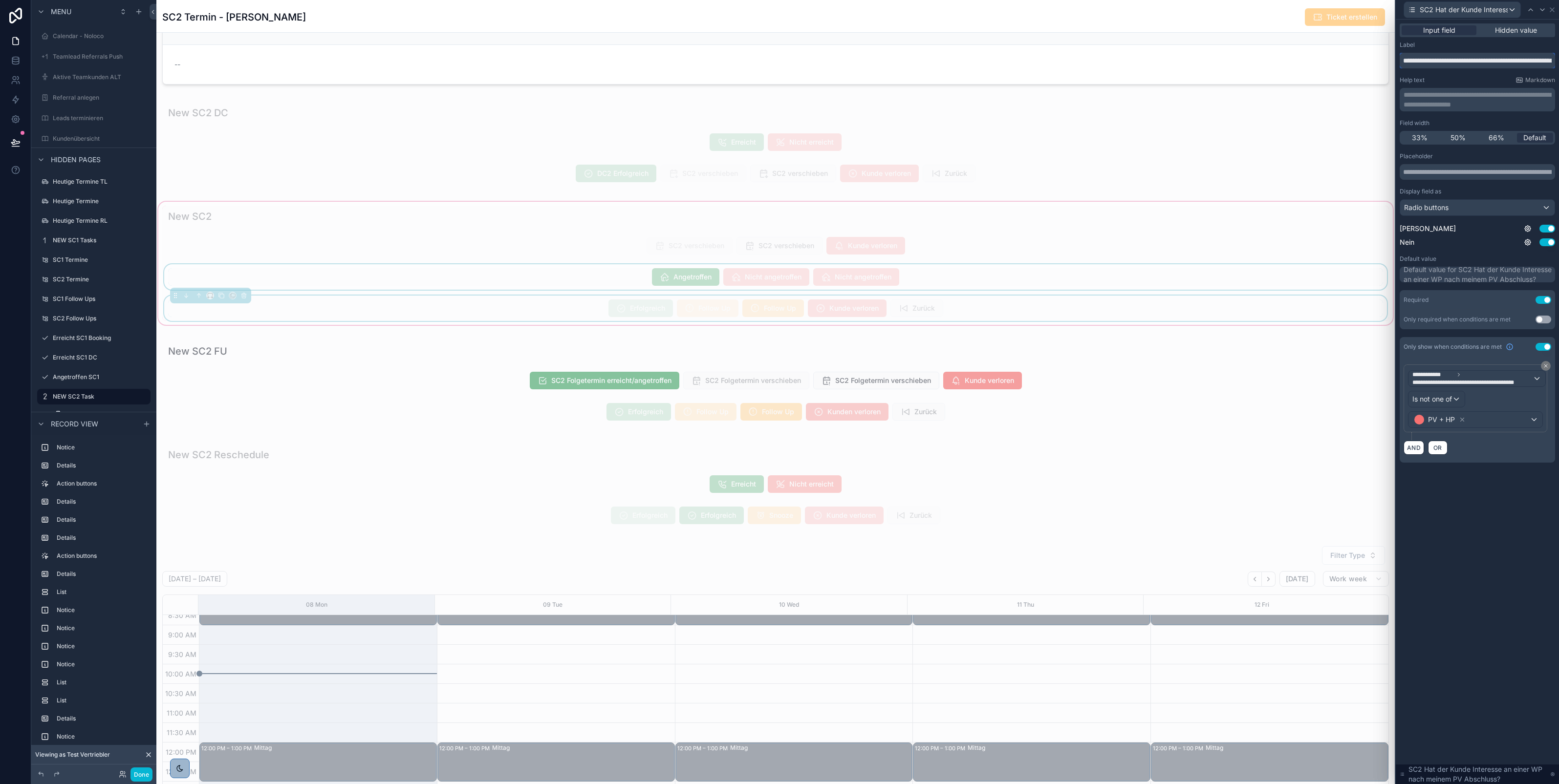
click at [1506, 62] on input "**********" at bounding box center [1477, 60] width 155 height 16
click at [1551, 10] on icon at bounding box center [1552, 9] width 8 height 8
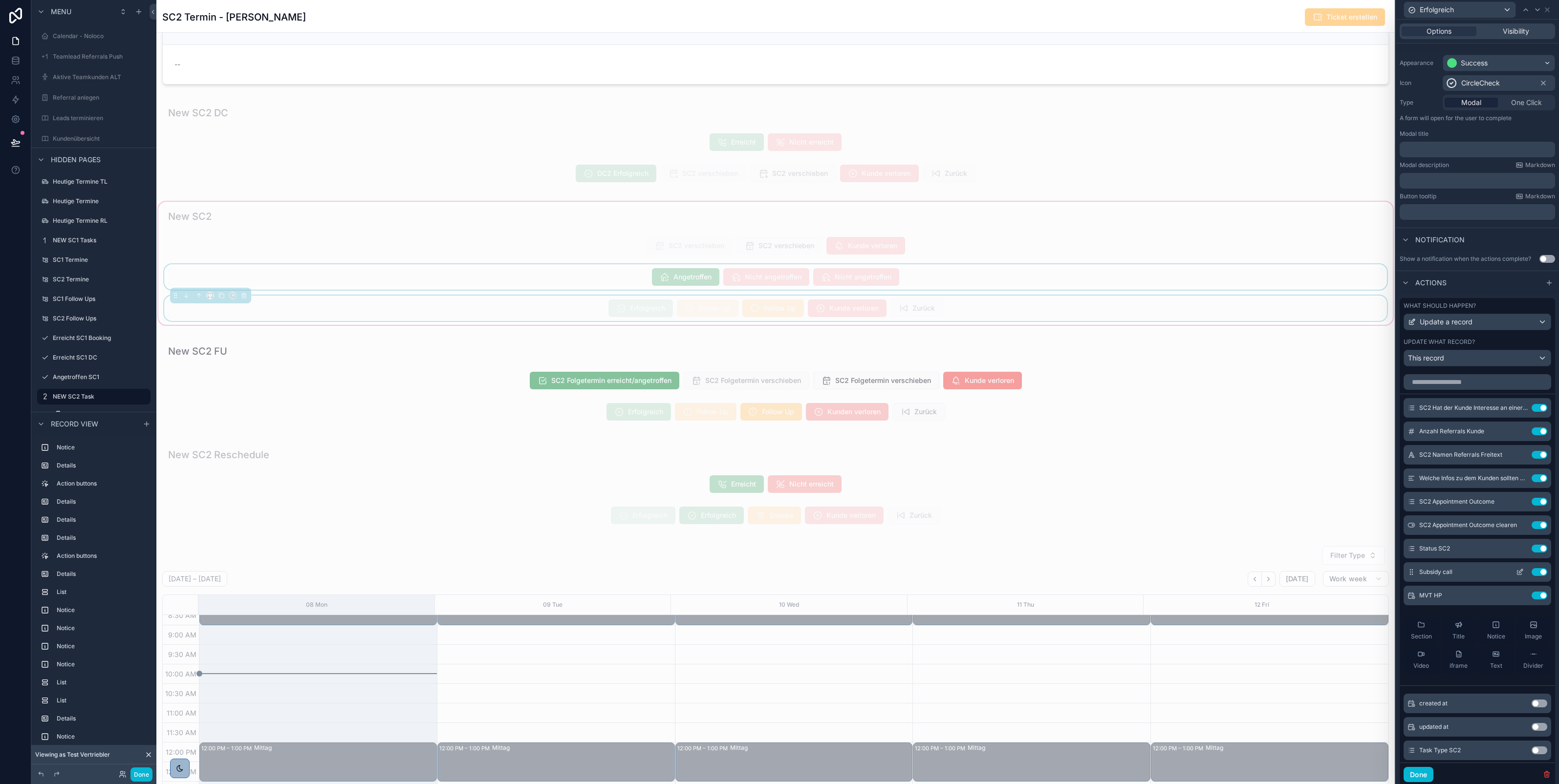
click at [1516, 576] on icon at bounding box center [1519, 572] width 8 height 8
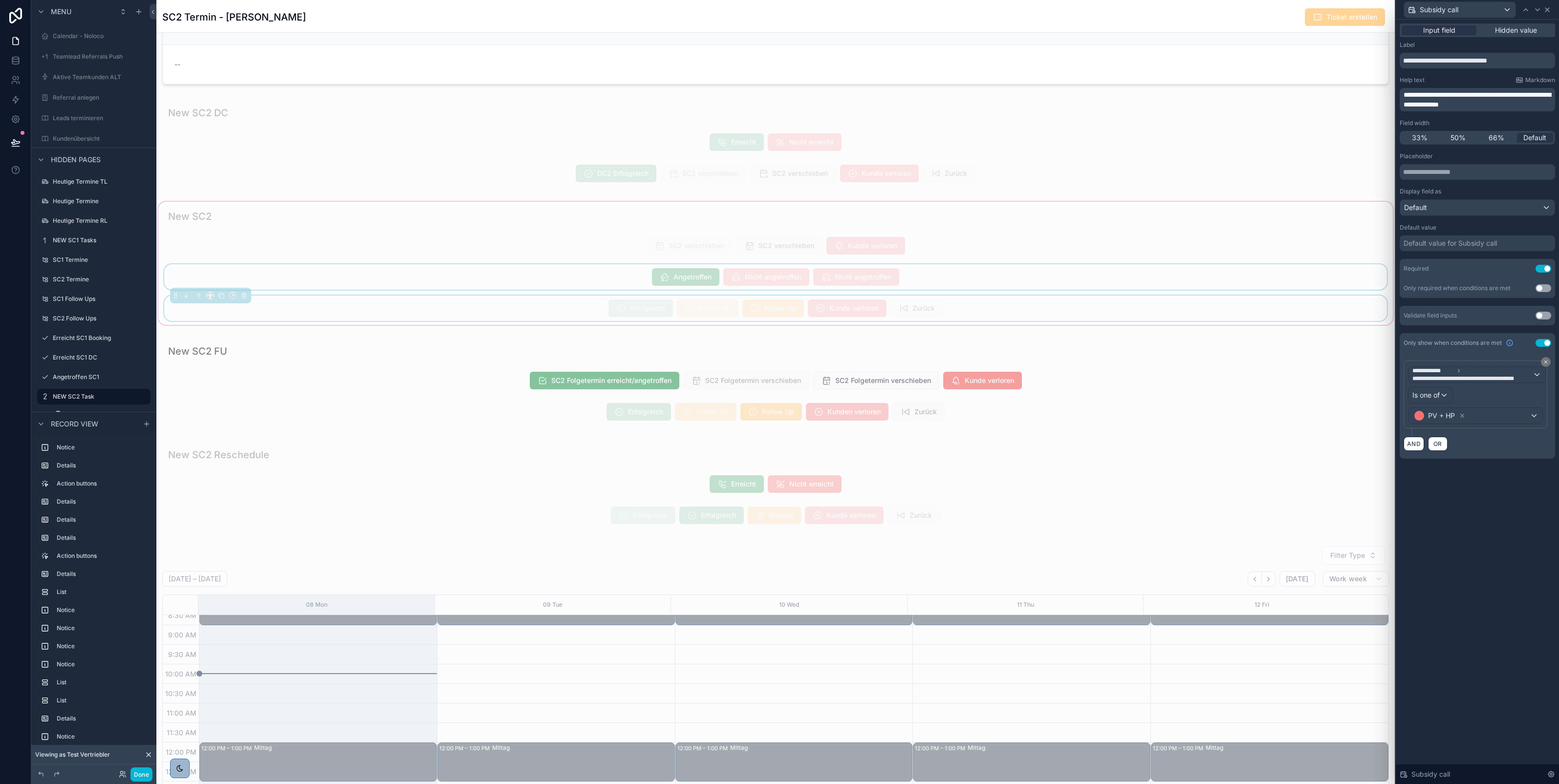
click at [1547, 6] on icon at bounding box center [1547, 9] width 8 height 8
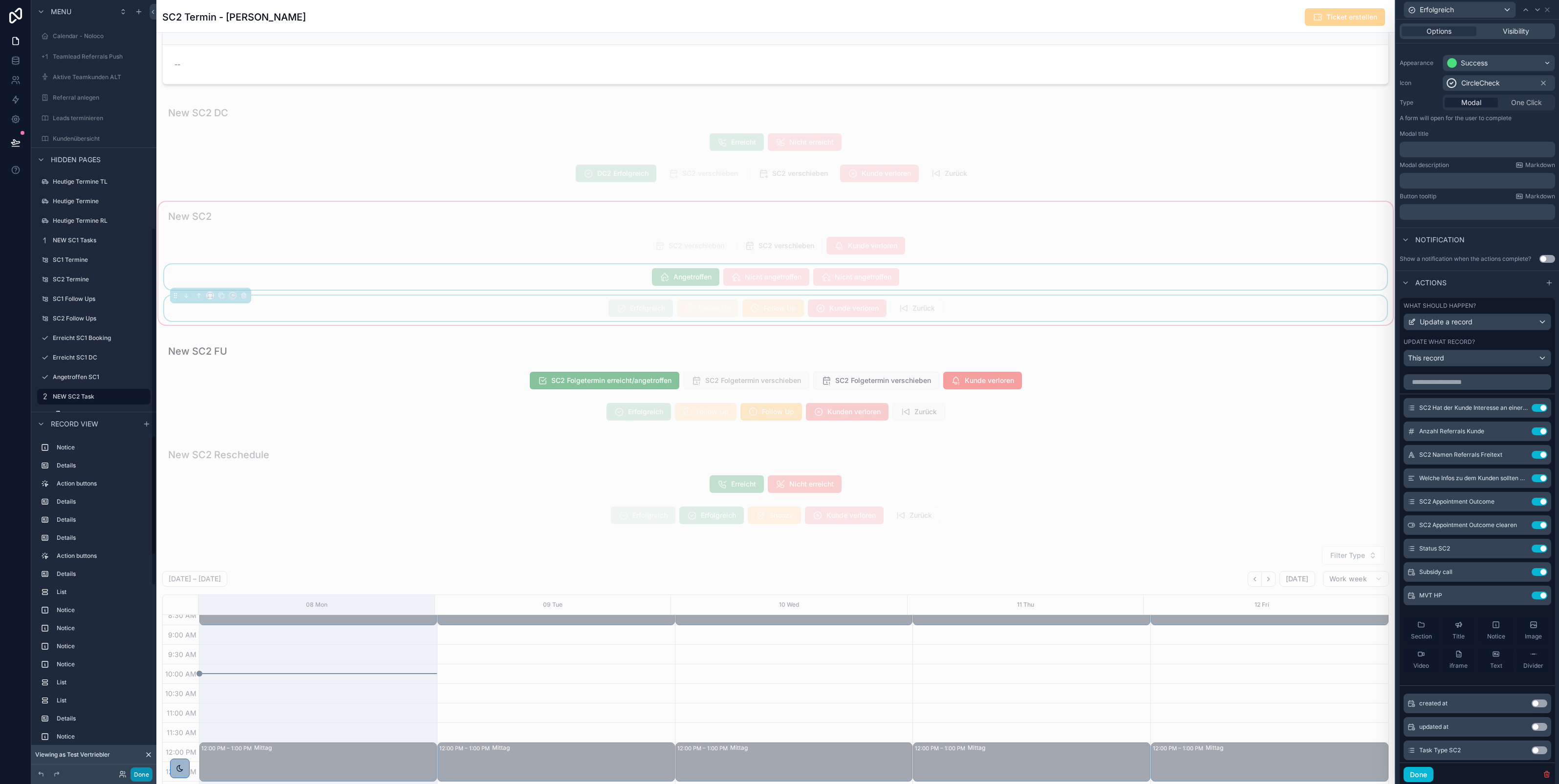
click at [142, 771] on button "Done" at bounding box center [141, 775] width 22 height 14
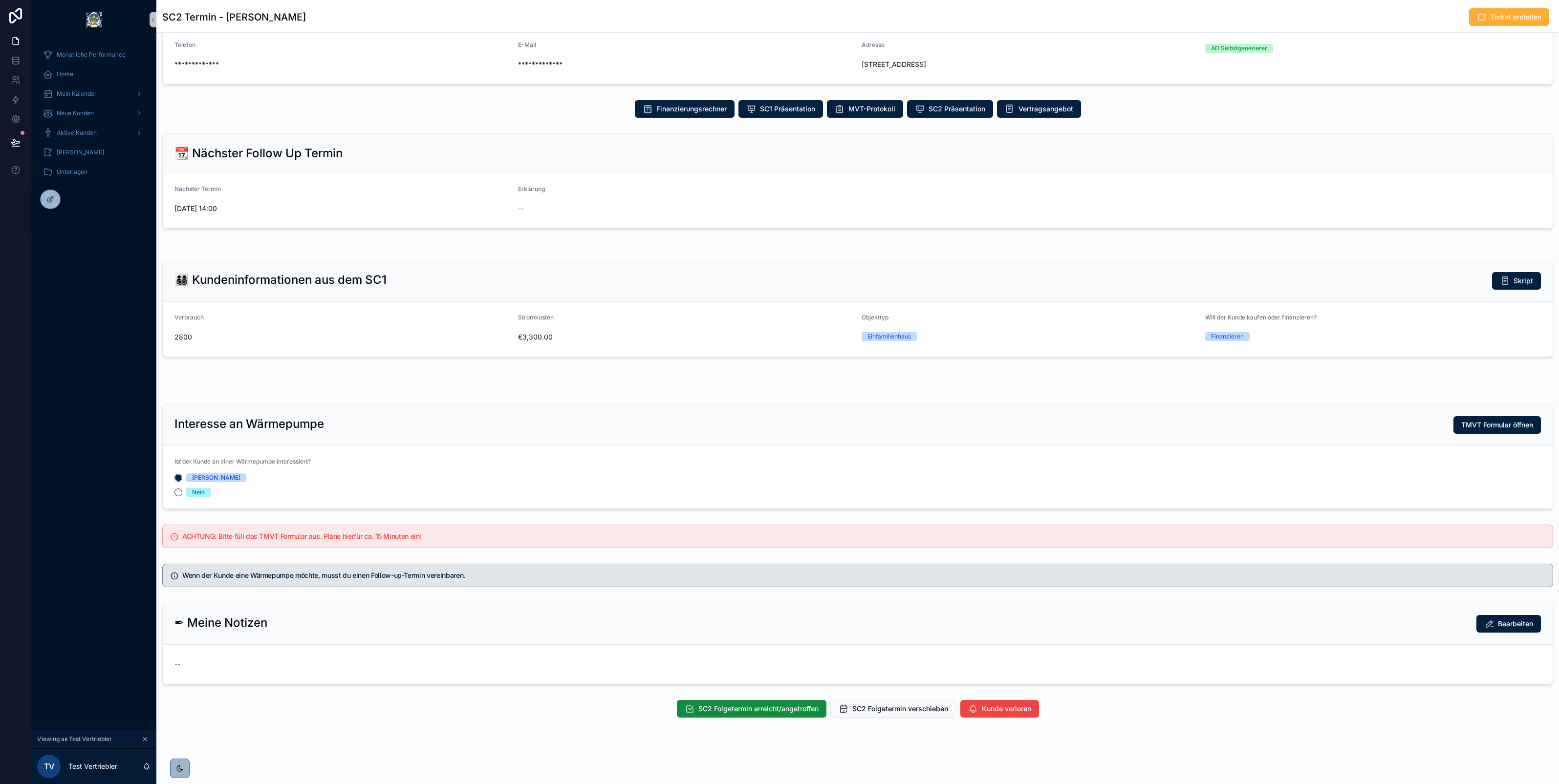
scroll to position [63, 0]
click at [710, 707] on span "SC2 Folgetermin erreicht/angetroffen" at bounding box center [758, 709] width 120 height 10
click at [181, 493] on button "Nein" at bounding box center [178, 493] width 8 height 8
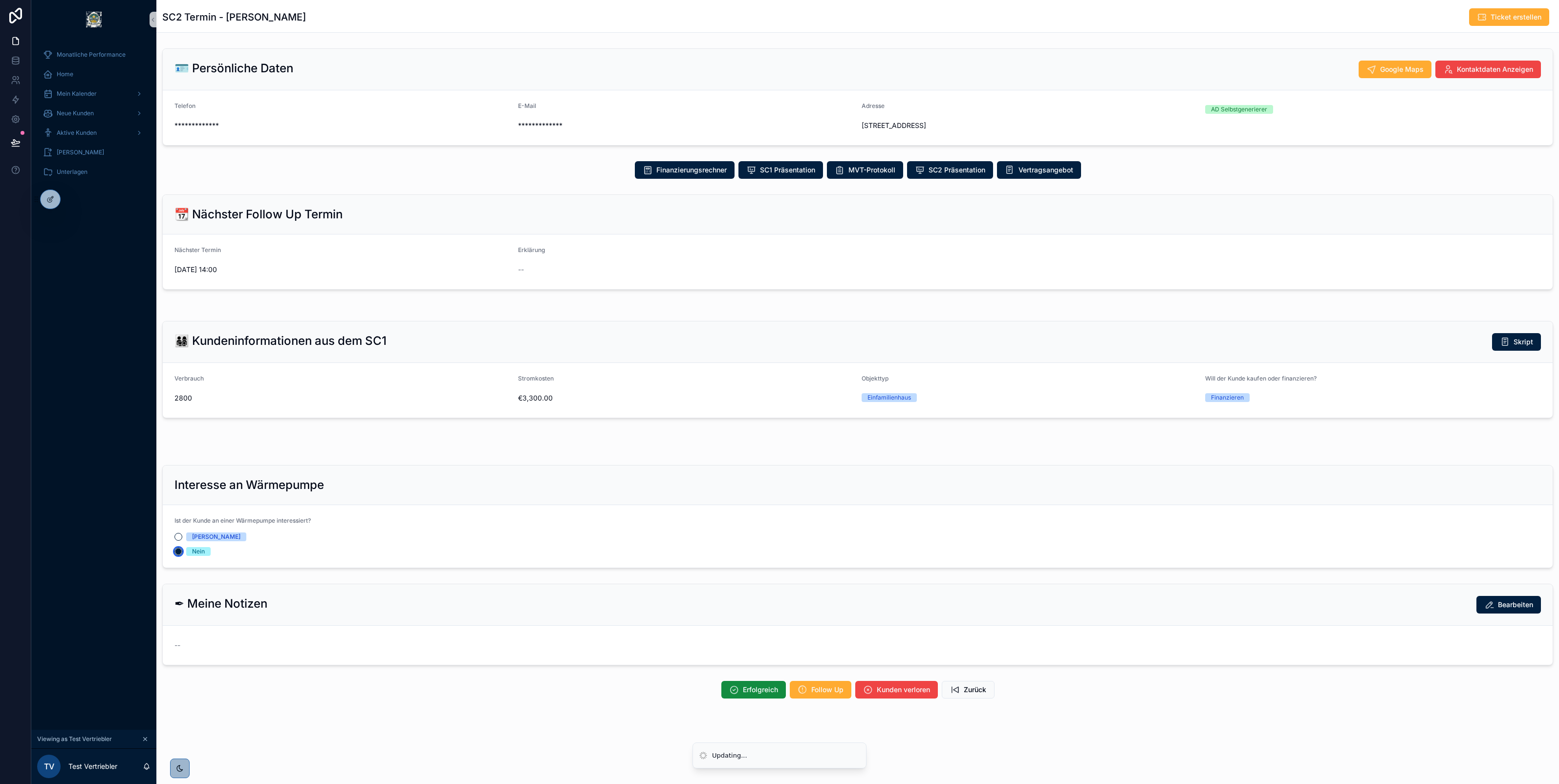
scroll to position [0, 0]
click at [753, 695] on span "Erfolgreich" at bounding box center [760, 690] width 35 height 10
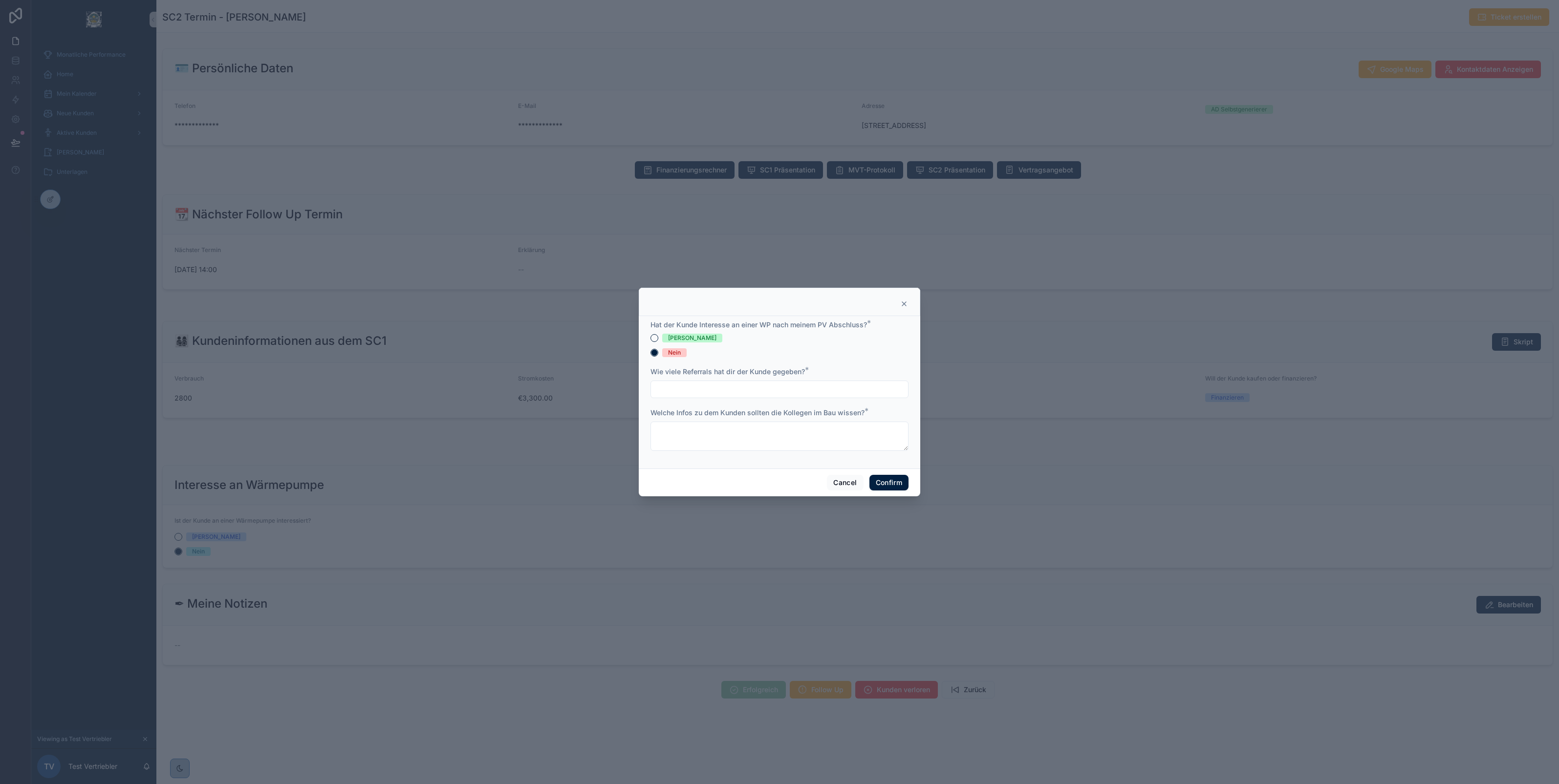
click at [732, 379] on div "Wie viele Referrals hat dir der Kunde gegeben? *" at bounding box center [779, 383] width 258 height 31
click at [727, 386] on input "text" at bounding box center [779, 389] width 257 height 14
click at [658, 442] on textarea at bounding box center [779, 436] width 258 height 30
click at [902, 300] on icon at bounding box center [904, 303] width 8 height 8
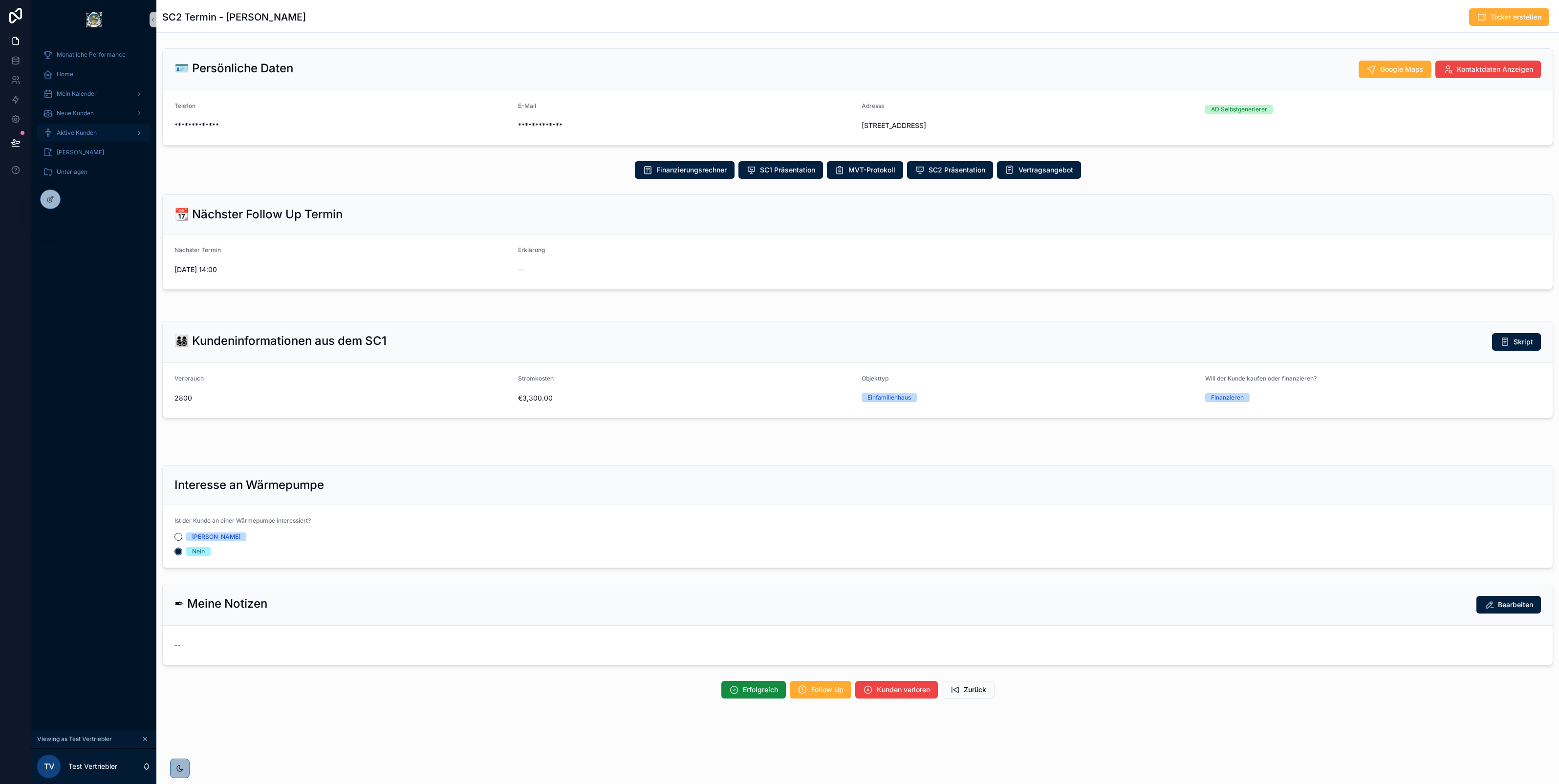
click at [101, 133] on div "Aktive Kunden" at bounding box center [94, 133] width 102 height 16
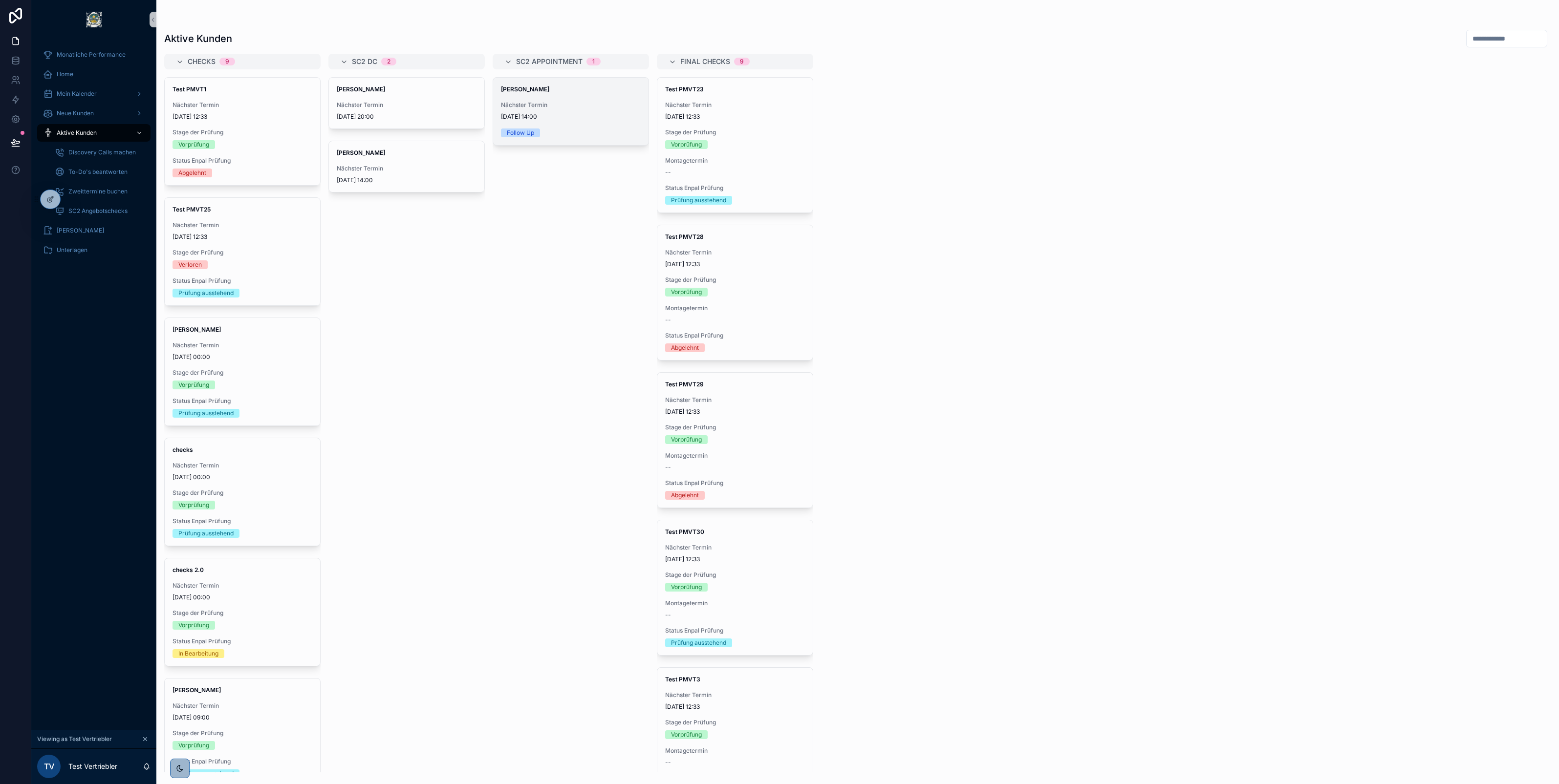
click at [526, 132] on div "Follow Up" at bounding box center [520, 133] width 28 height 9
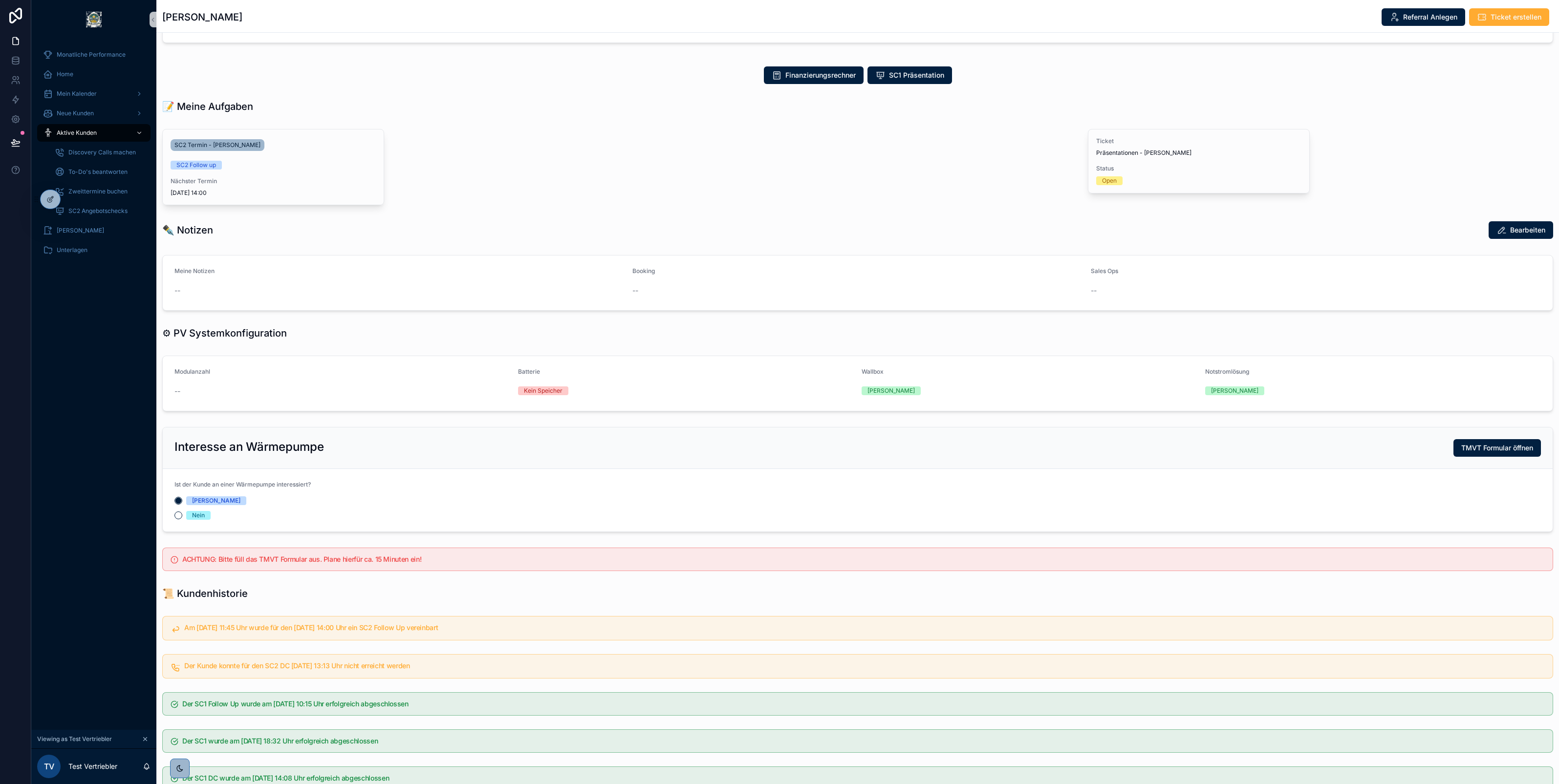
scroll to position [259, 0]
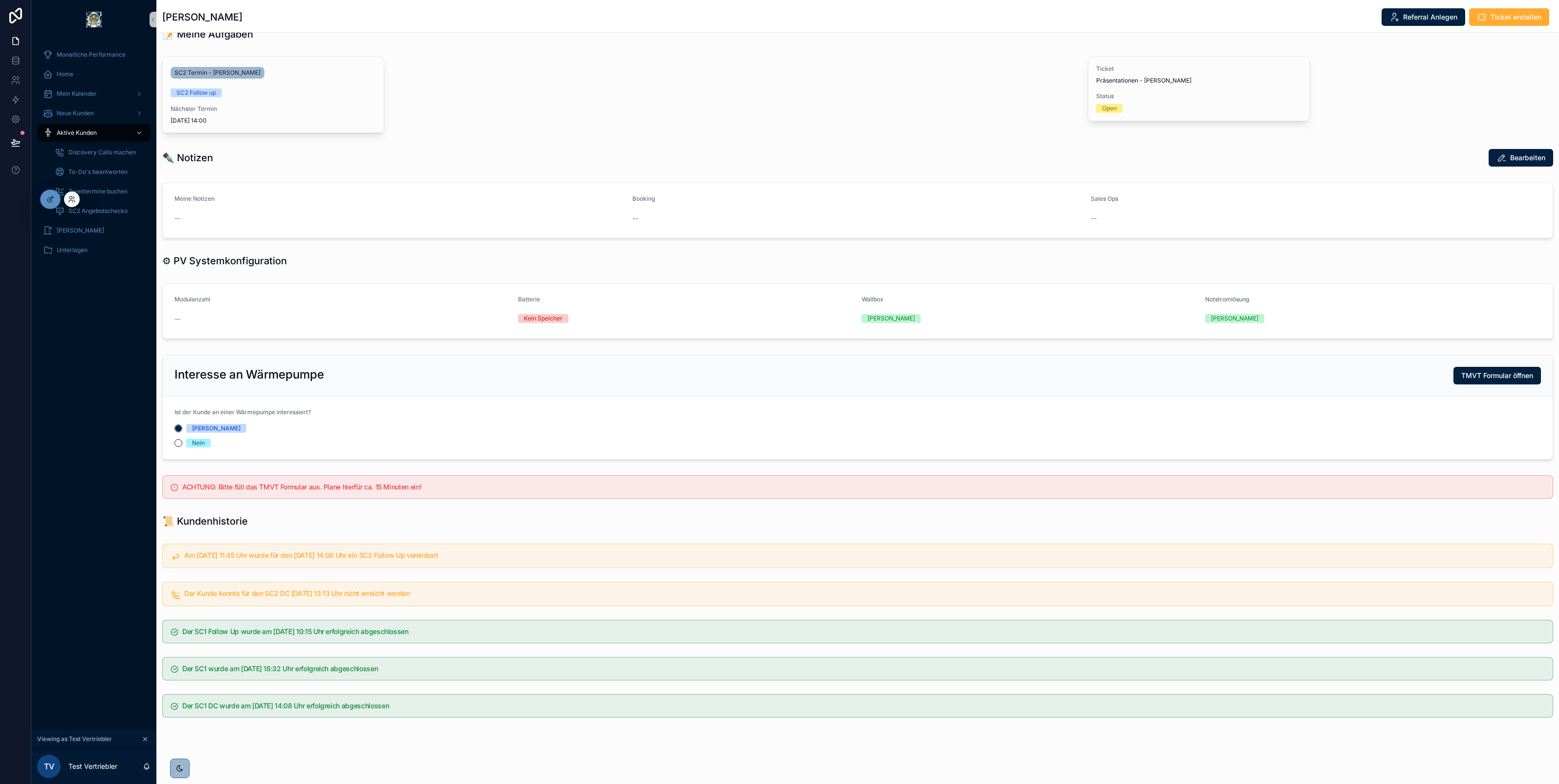
click at [61, 204] on div at bounding box center [70, 199] width 19 height 16
click at [50, 201] on icon at bounding box center [50, 199] width 8 height 8
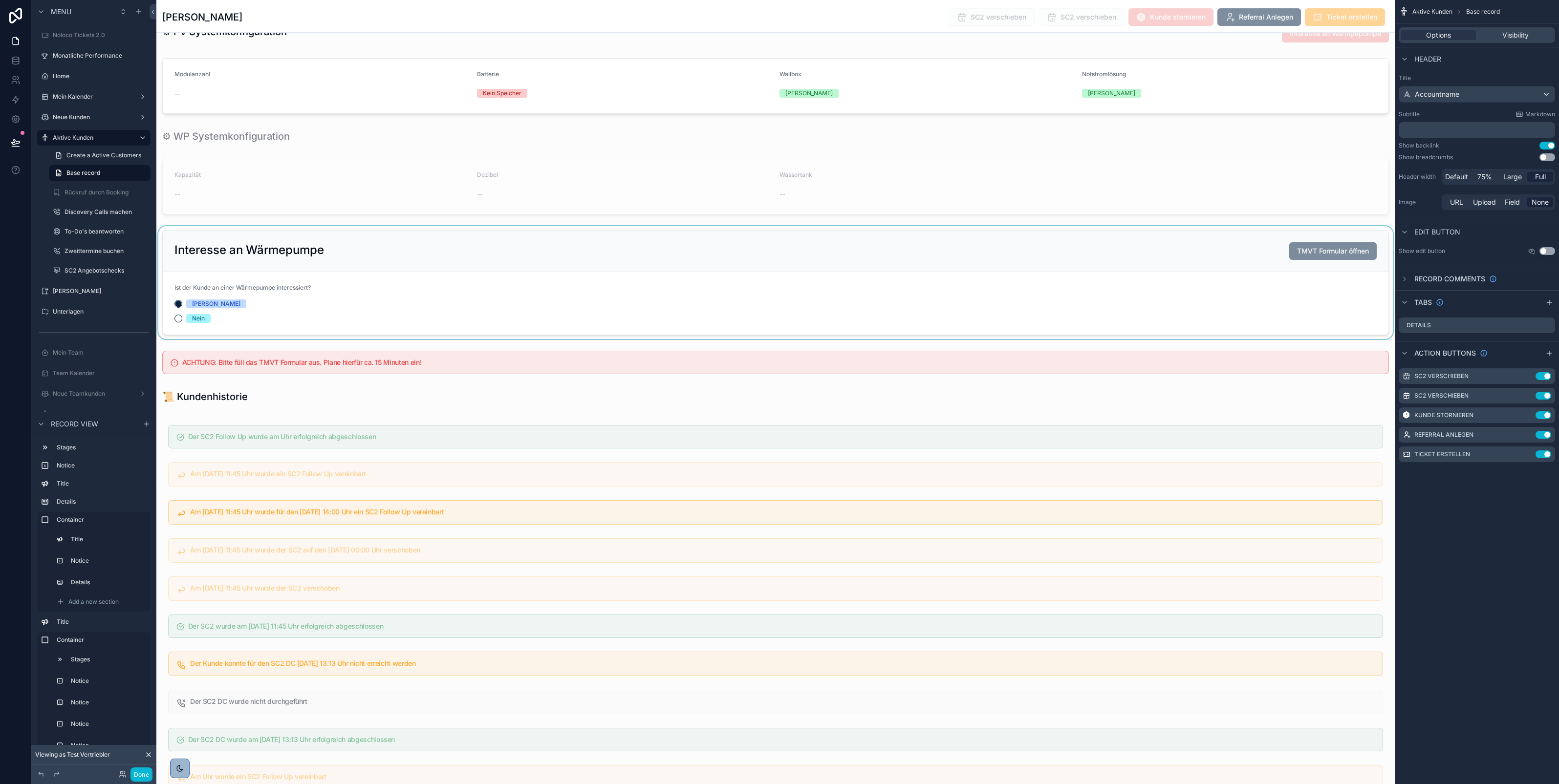
scroll to position [1796, 0]
click at [677, 280] on div "scrollable content" at bounding box center [775, 284] width 1239 height 113
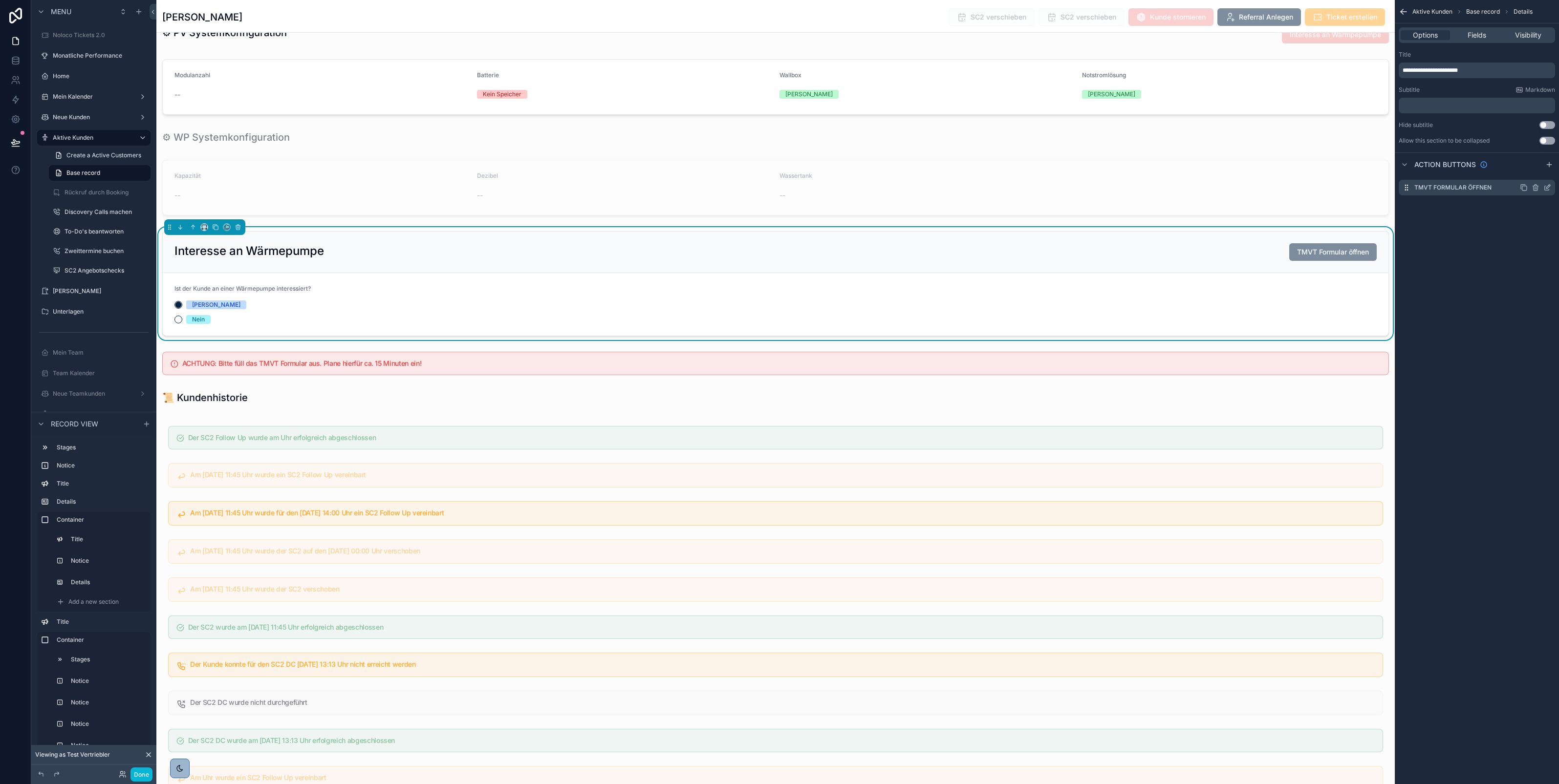
click at [1548, 190] on icon "scrollable content" at bounding box center [1546, 188] width 4 height 4
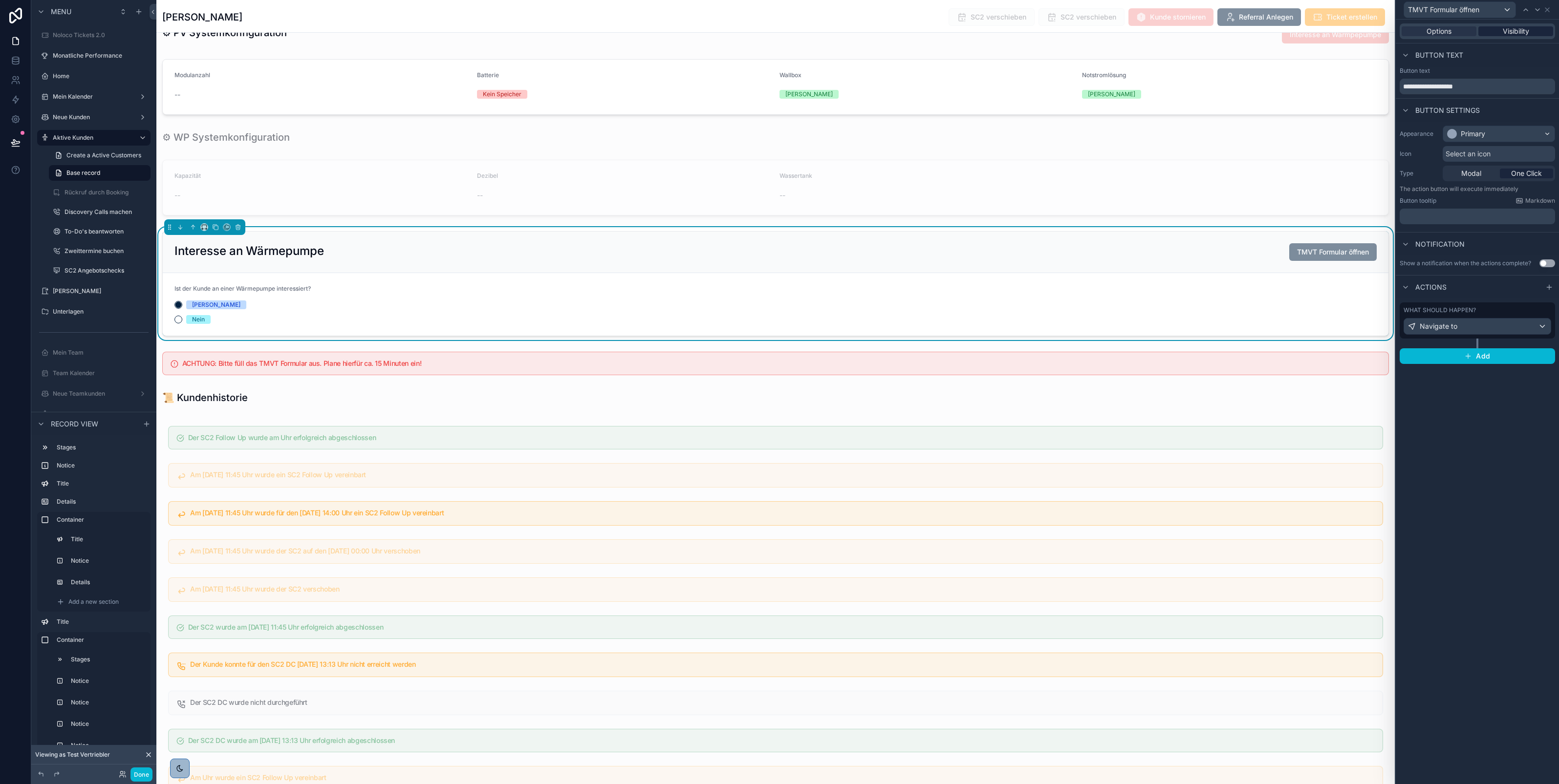
click at [1515, 35] on span "Visibility" at bounding box center [1516, 31] width 26 height 10
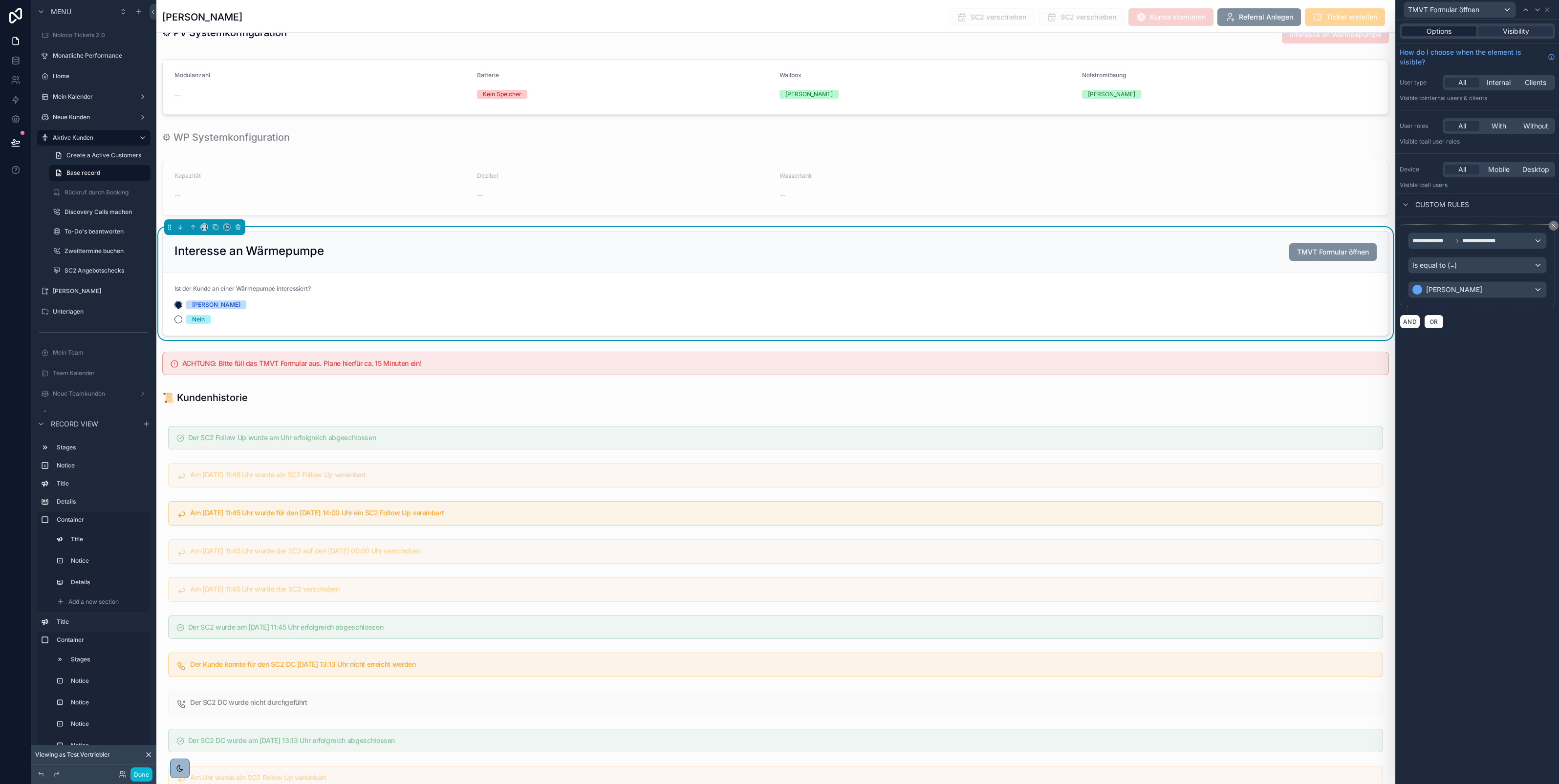
click at [1433, 35] on span "Options" at bounding box center [1439, 31] width 25 height 10
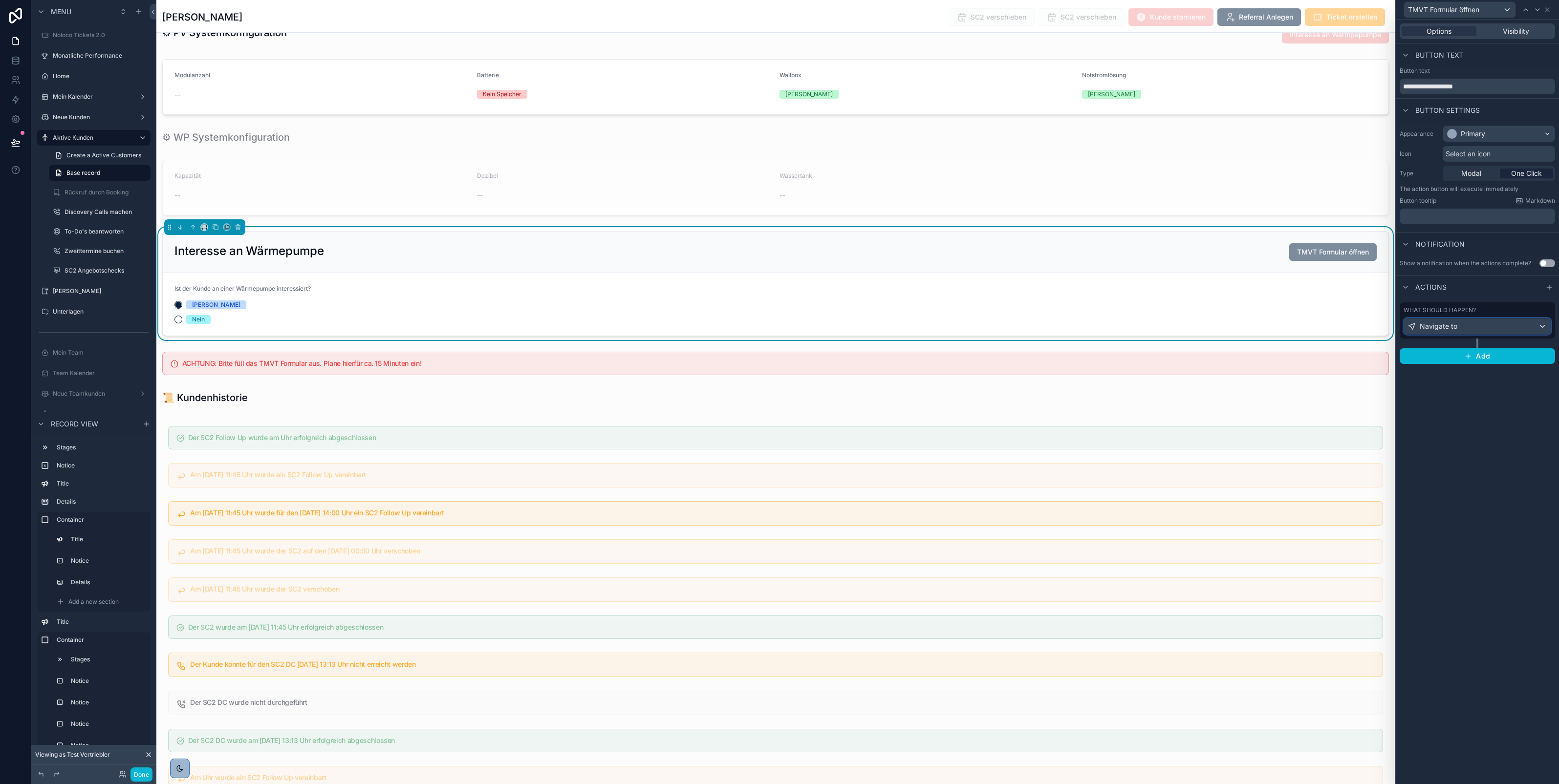
click at [1458, 330] on div "Navigate to" at bounding box center [1477, 326] width 146 height 16
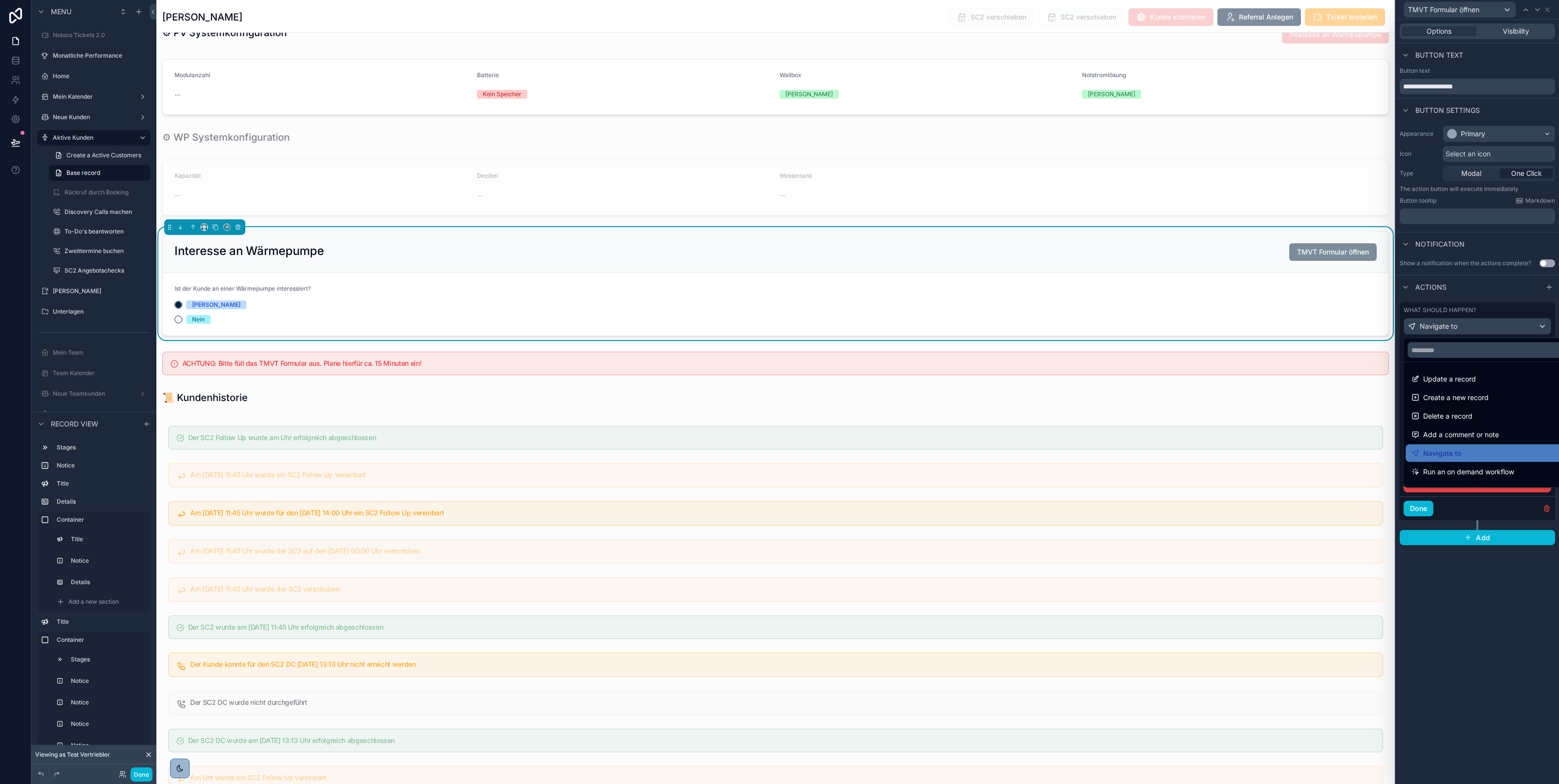
click at [1482, 583] on div at bounding box center [1477, 392] width 163 height 784
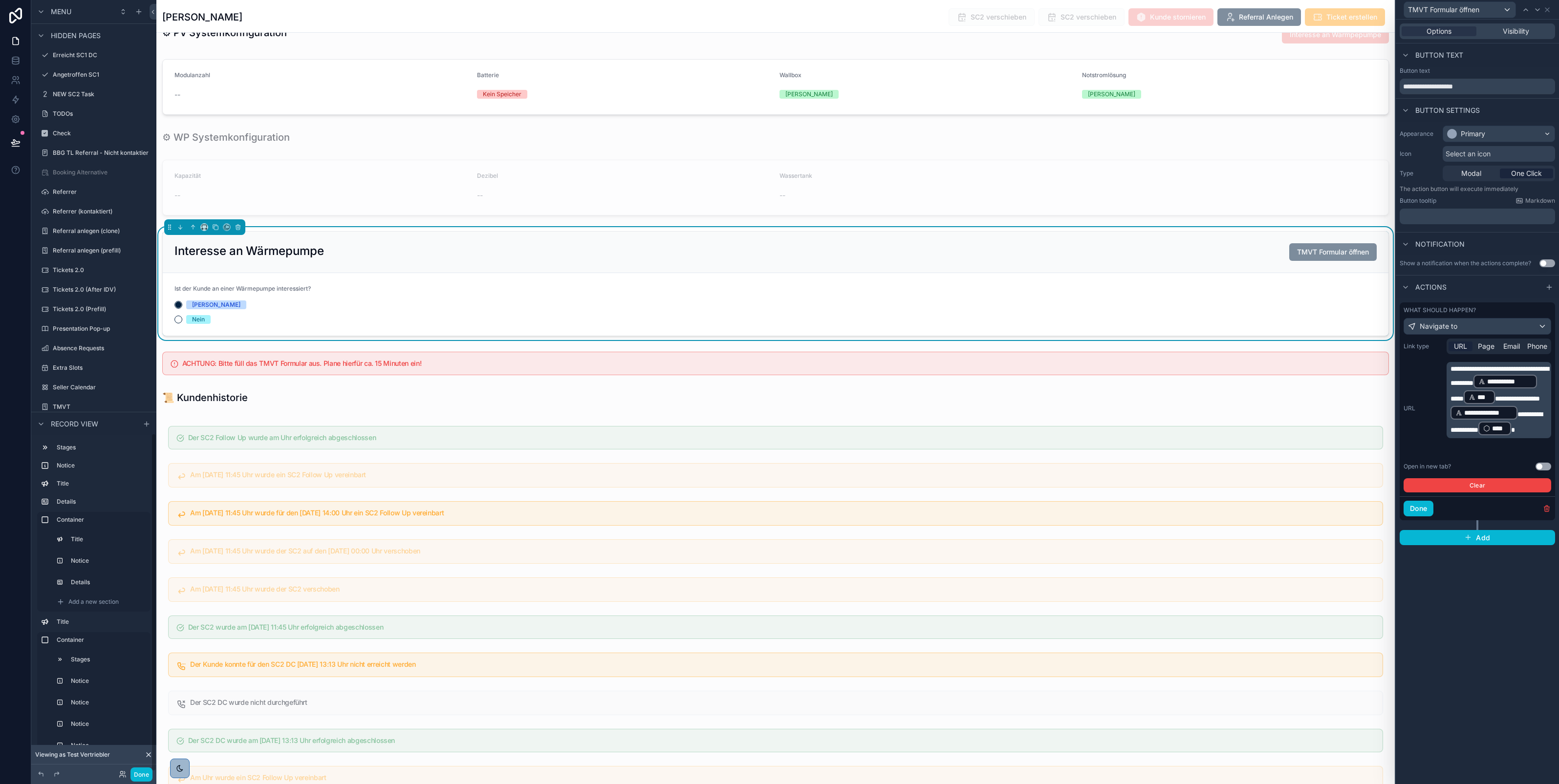
scroll to position [992, 0]
click at [80, 357] on label "TMVT + CraftOS" at bounding box center [92, 361] width 78 height 8
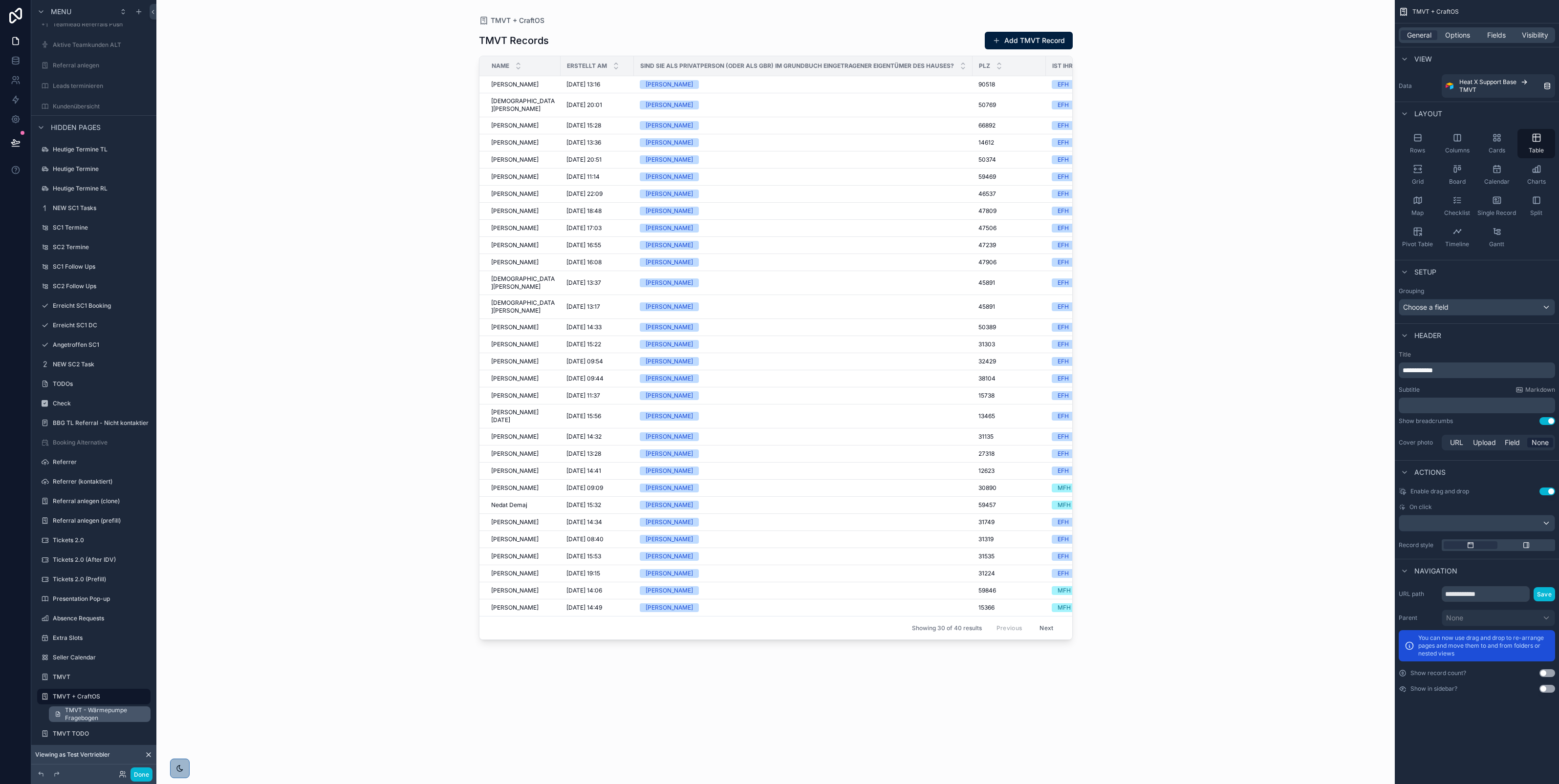
click at [82, 711] on span "TMVT - Wärmepumpe Fragebogen" at bounding box center [104, 714] width 80 height 16
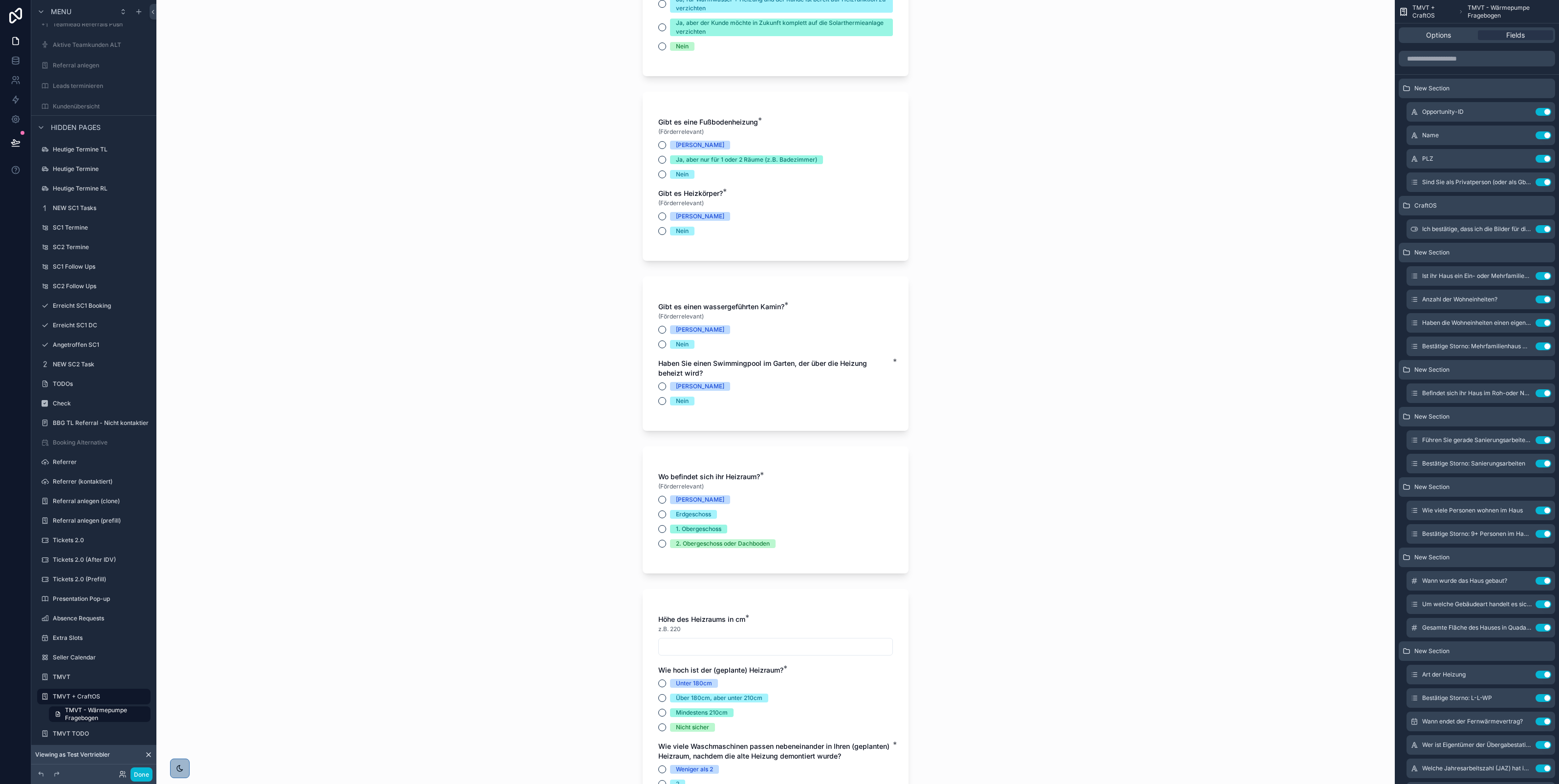
scroll to position [2375, 0]
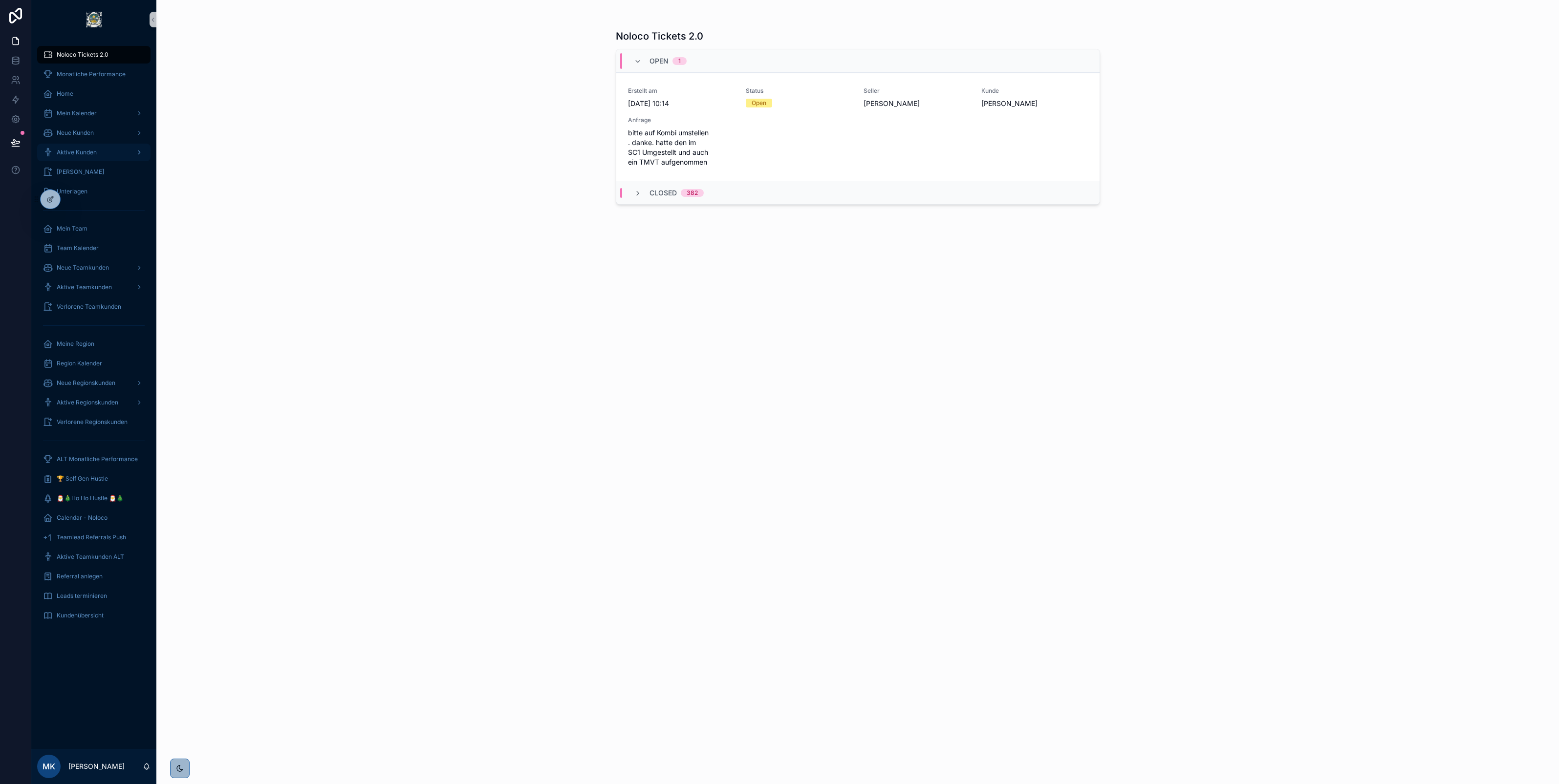
click at [116, 153] on div "Aktive Kunden" at bounding box center [94, 152] width 102 height 16
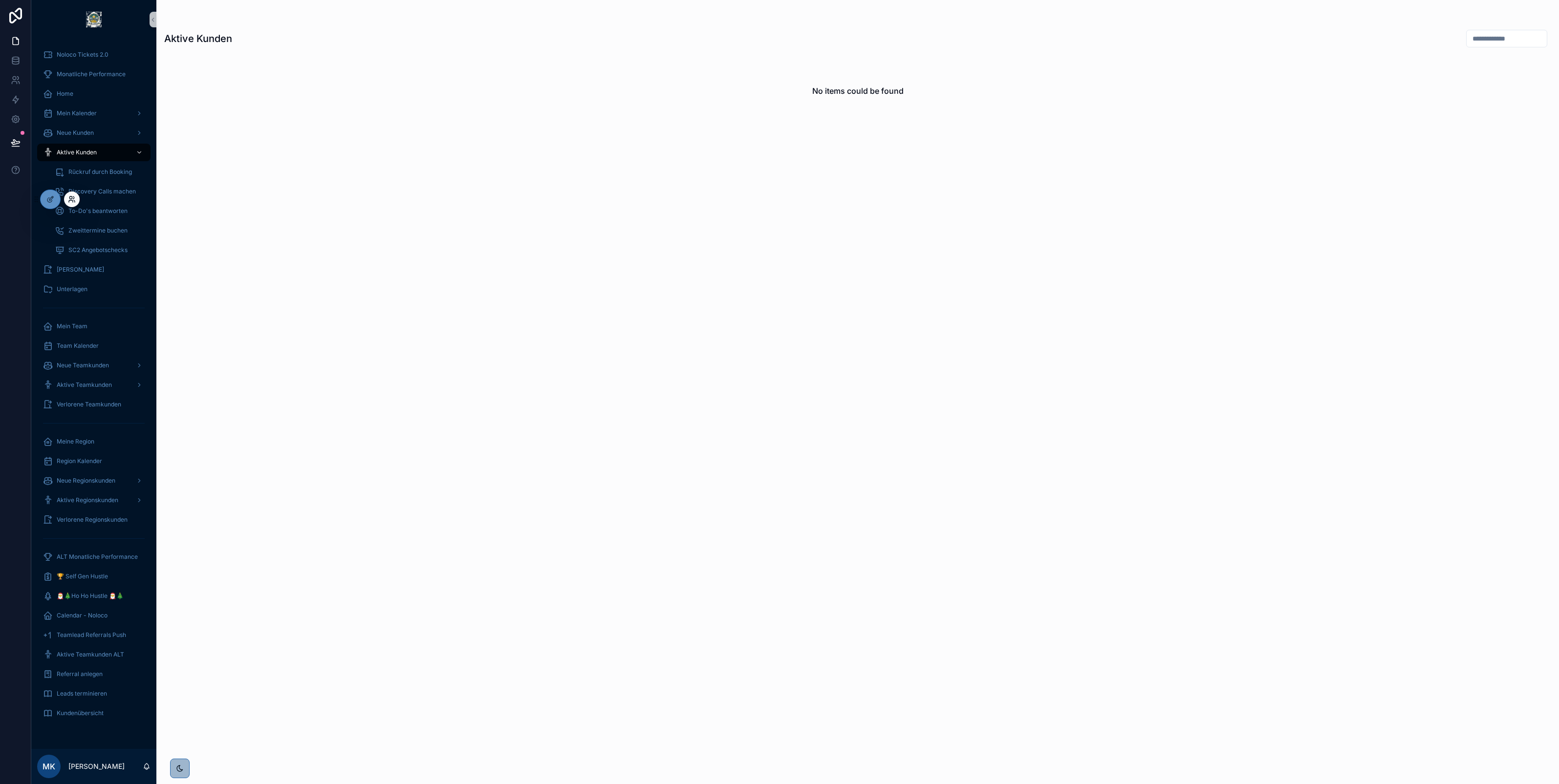
click at [71, 199] on icon at bounding box center [70, 198] width 3 height 3
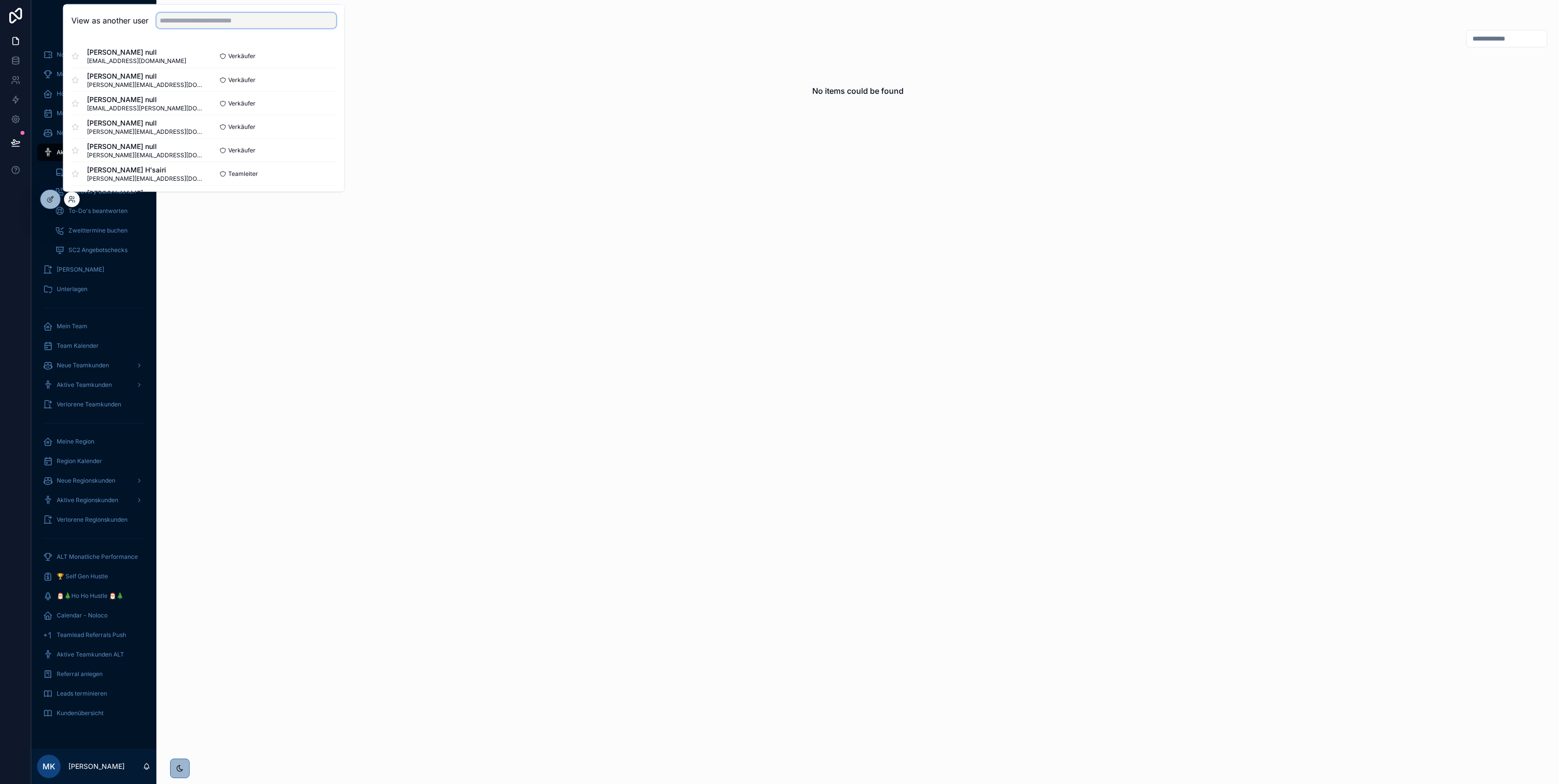
click at [218, 23] on input "text" at bounding box center [246, 20] width 180 height 16
type input "***"
click at [314, 58] on button "Select" at bounding box center [324, 56] width 25 height 14
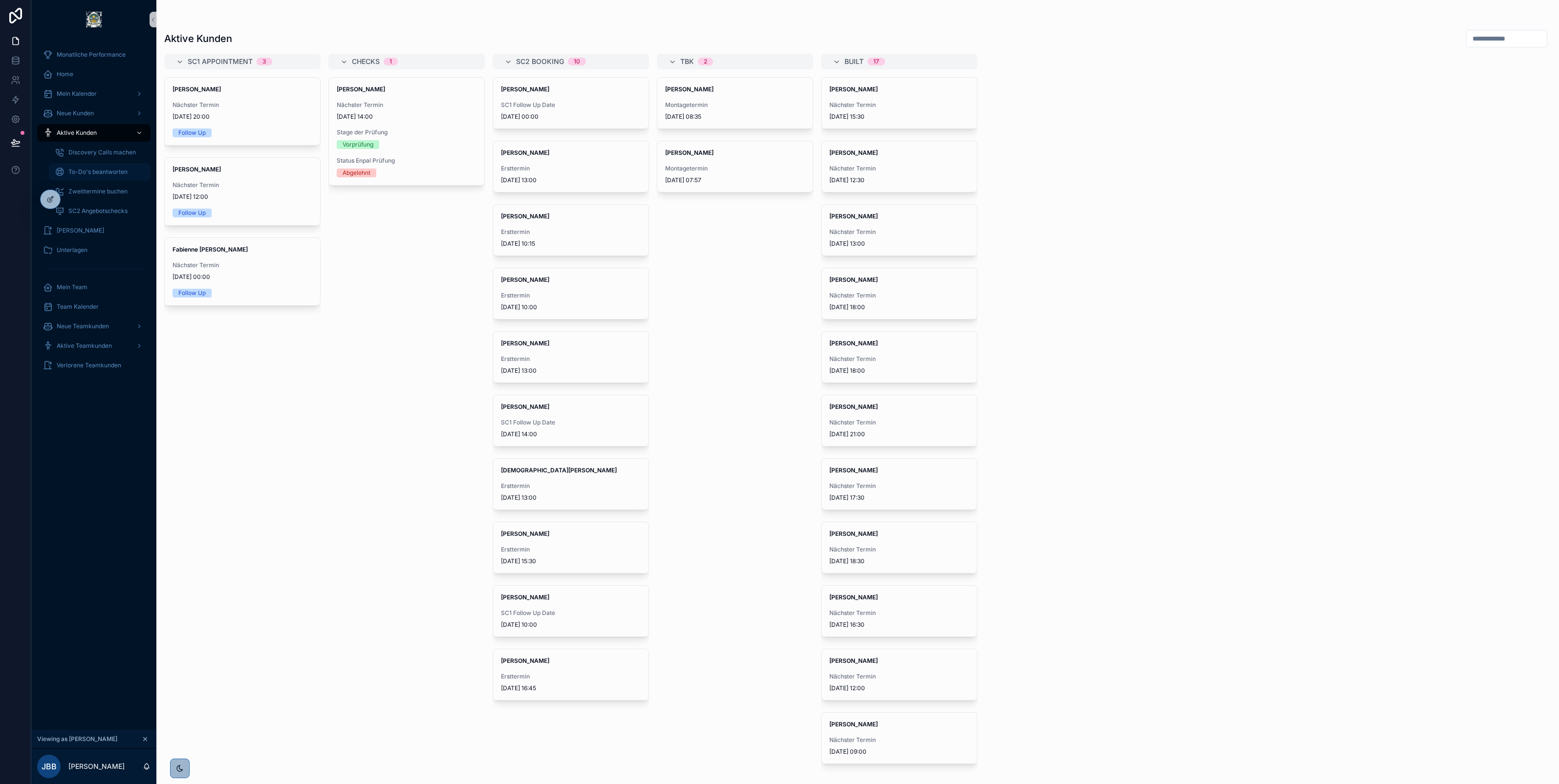
click at [81, 173] on span "To-Do's beantworten" at bounding box center [98, 172] width 59 height 8
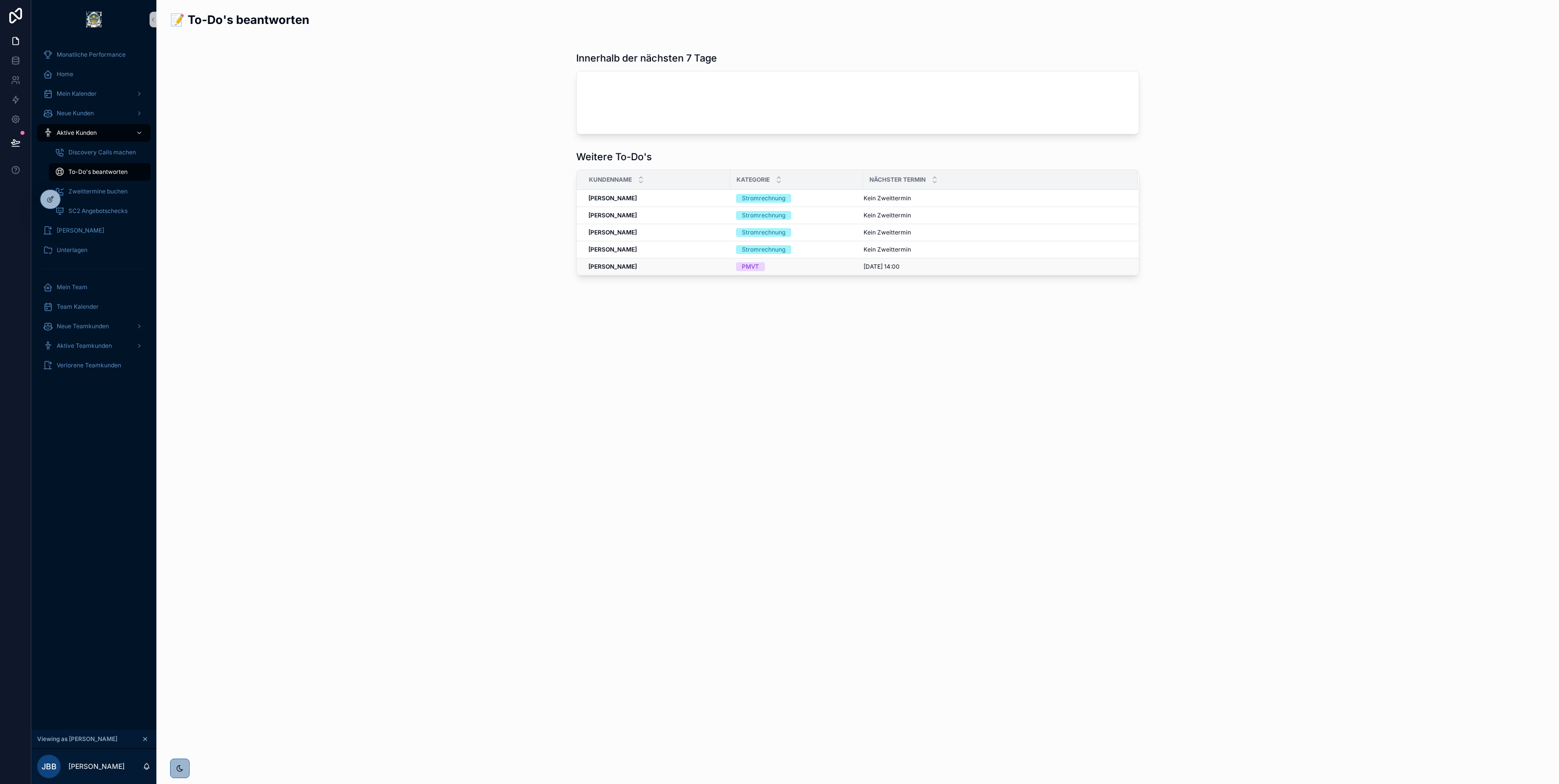
click at [614, 269] on strong "[PERSON_NAME]" at bounding box center [612, 266] width 48 height 8
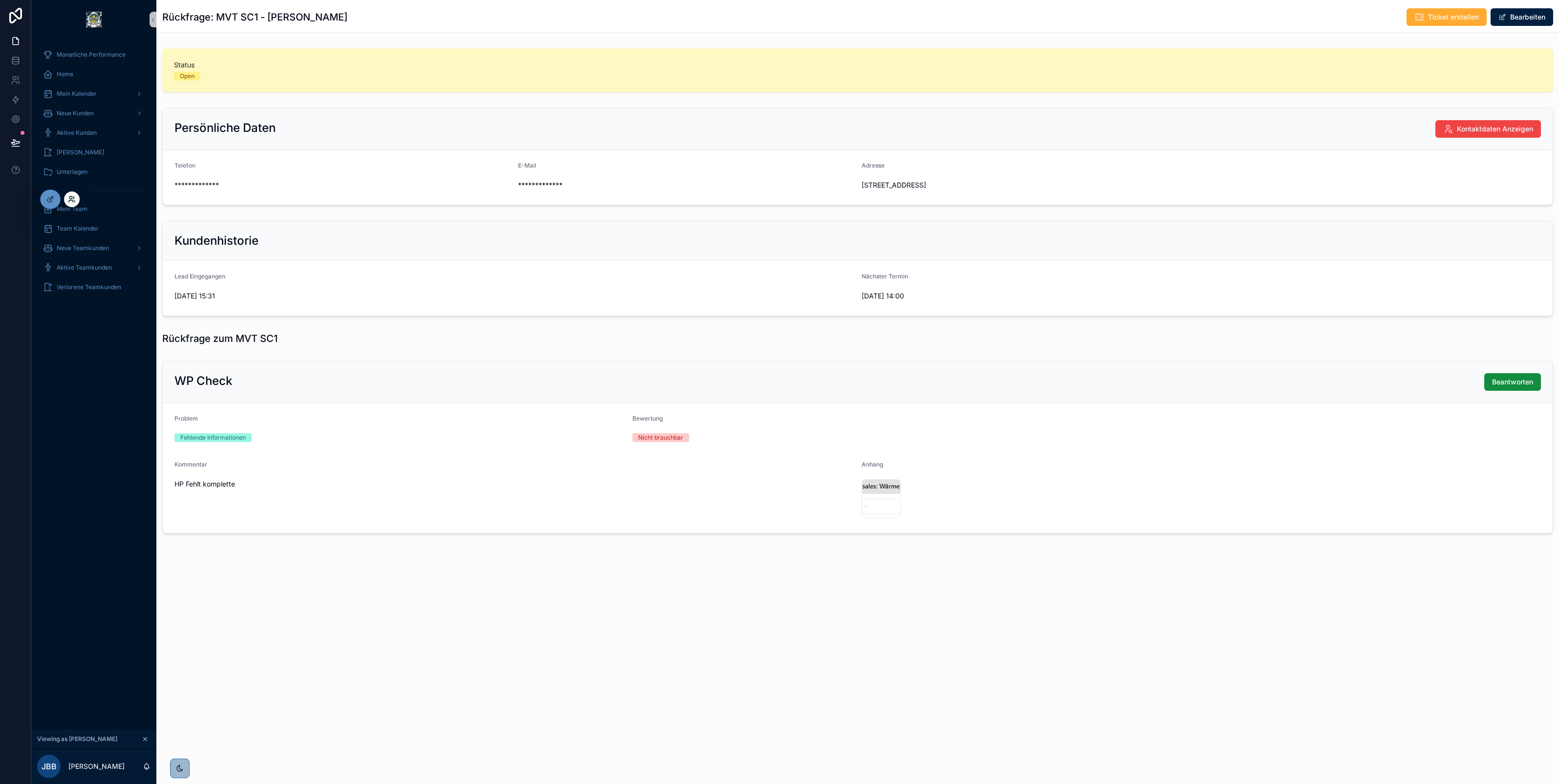
click at [72, 202] on icon at bounding box center [72, 199] width 8 height 8
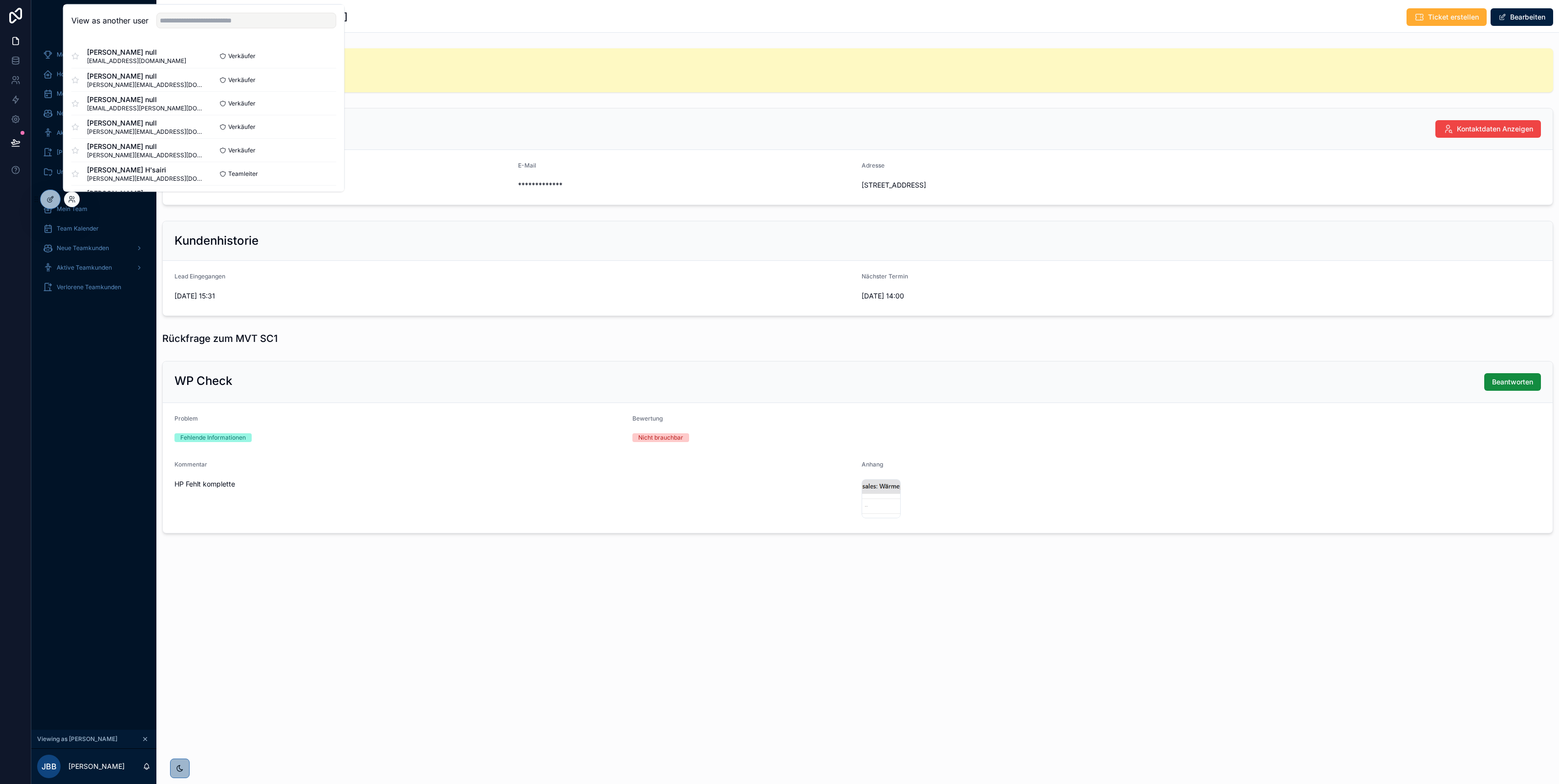
click at [167, 28] on div "View as another user" at bounding box center [204, 21] width 280 height 32
click at [165, 23] on input "text" at bounding box center [246, 20] width 180 height 16
type input "******"
click at [320, 152] on button "Select" at bounding box center [324, 150] width 25 height 14
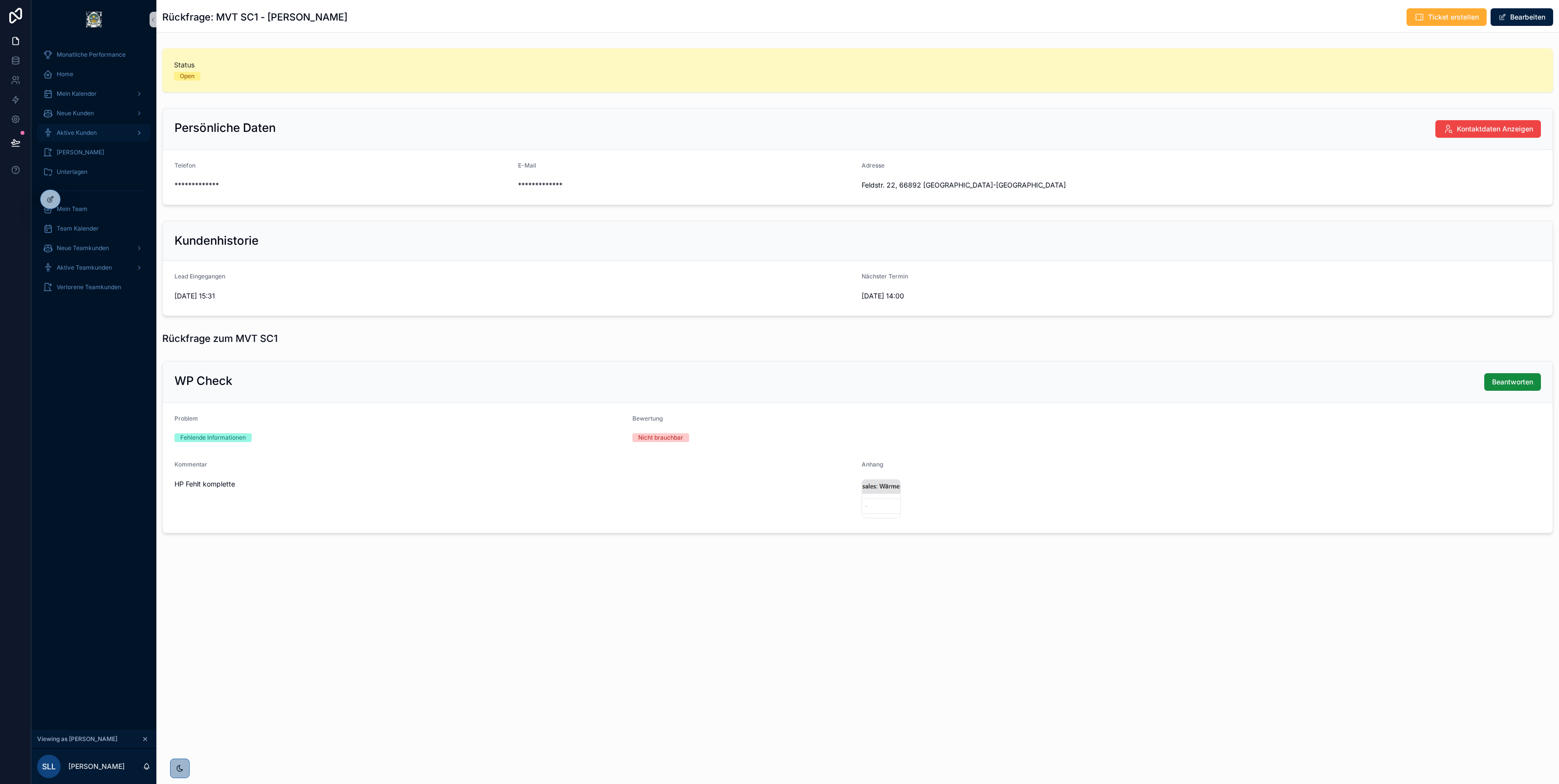
click at [88, 128] on div "Aktive Kunden" at bounding box center [94, 133] width 102 height 16
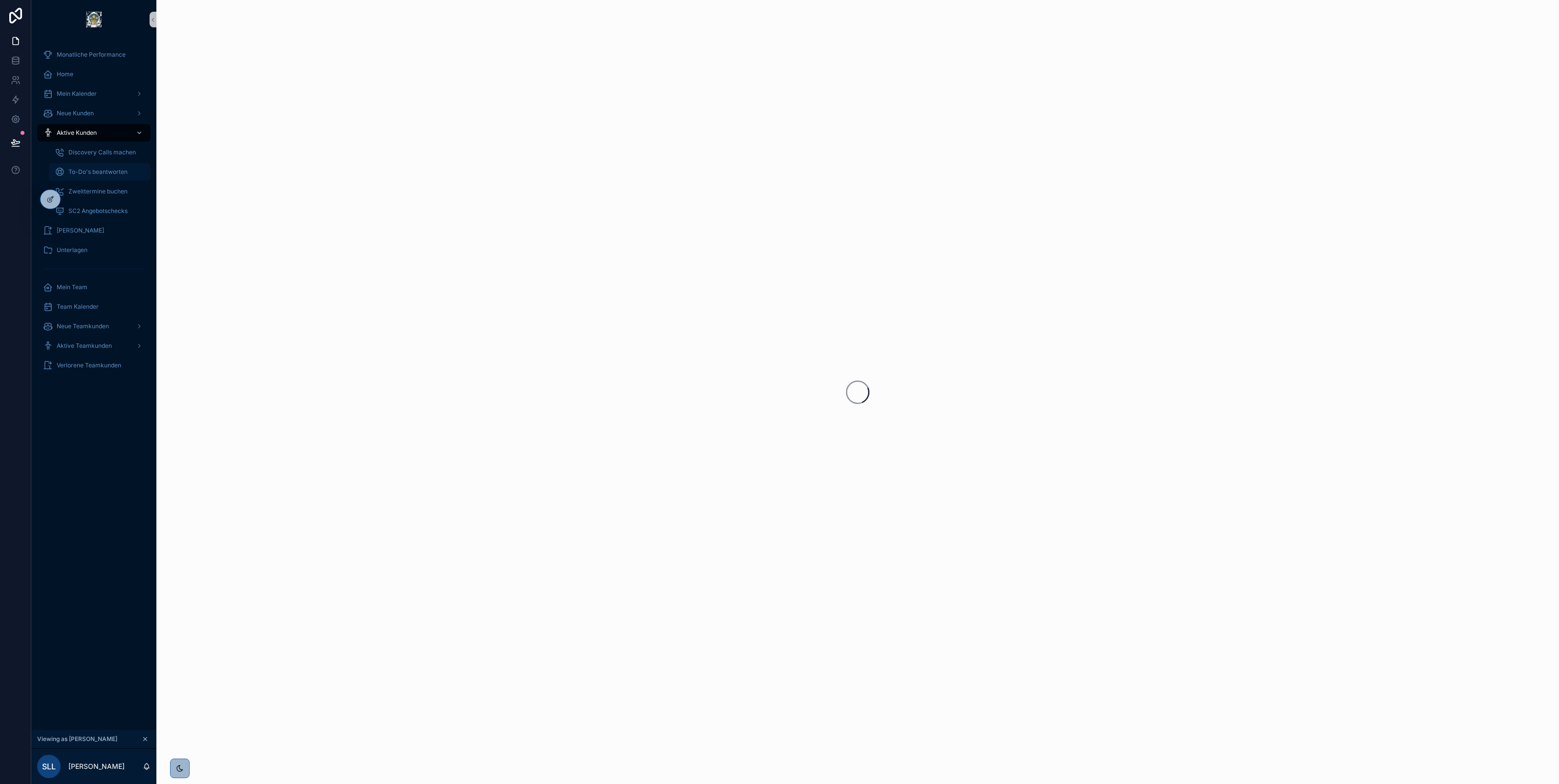
click at [91, 168] on span "To-Do's beantworten" at bounding box center [98, 172] width 59 height 8
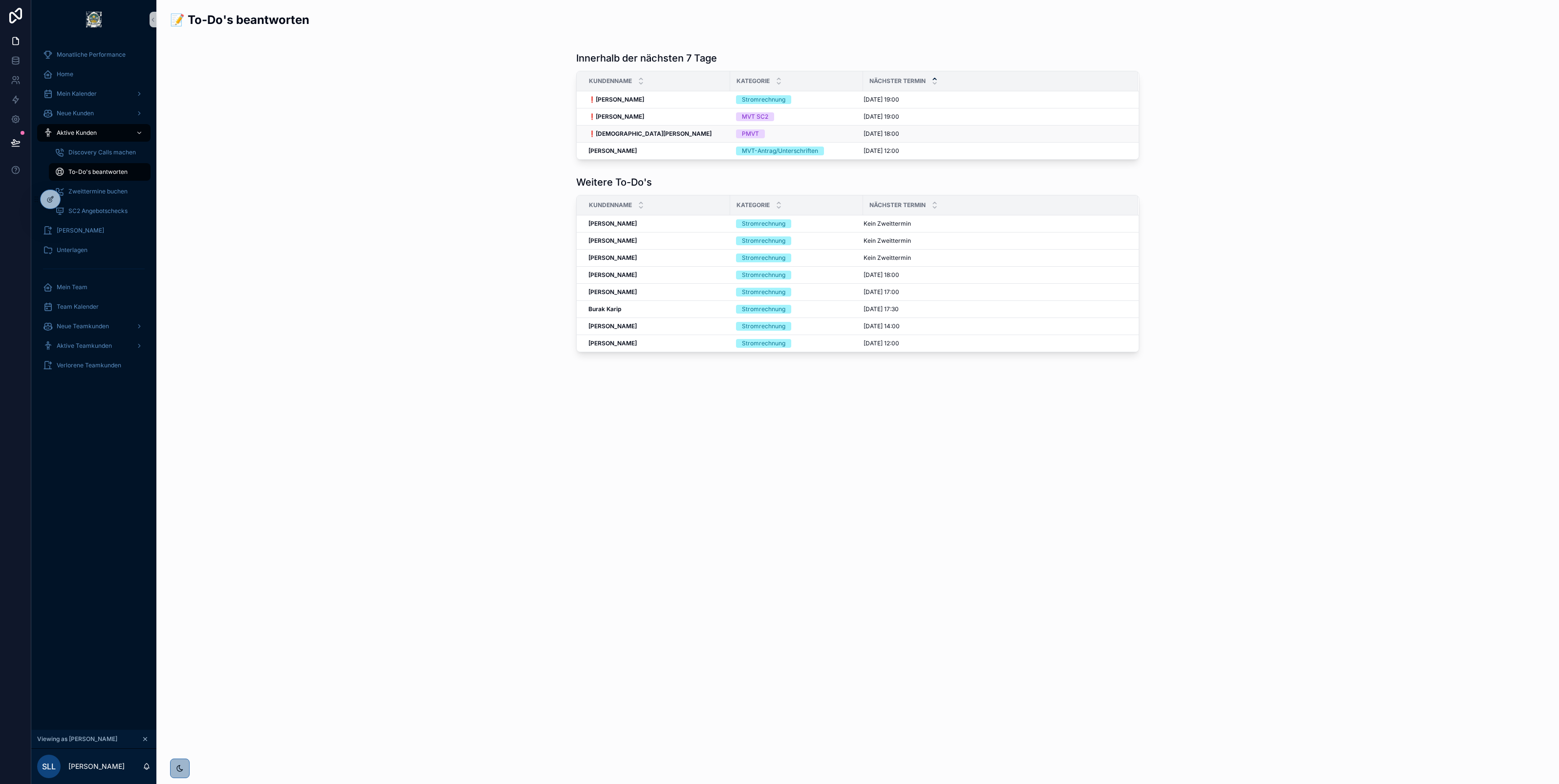
click at [779, 133] on div "PMVT" at bounding box center [796, 134] width 121 height 9
